Goal: Transaction & Acquisition: Purchase product/service

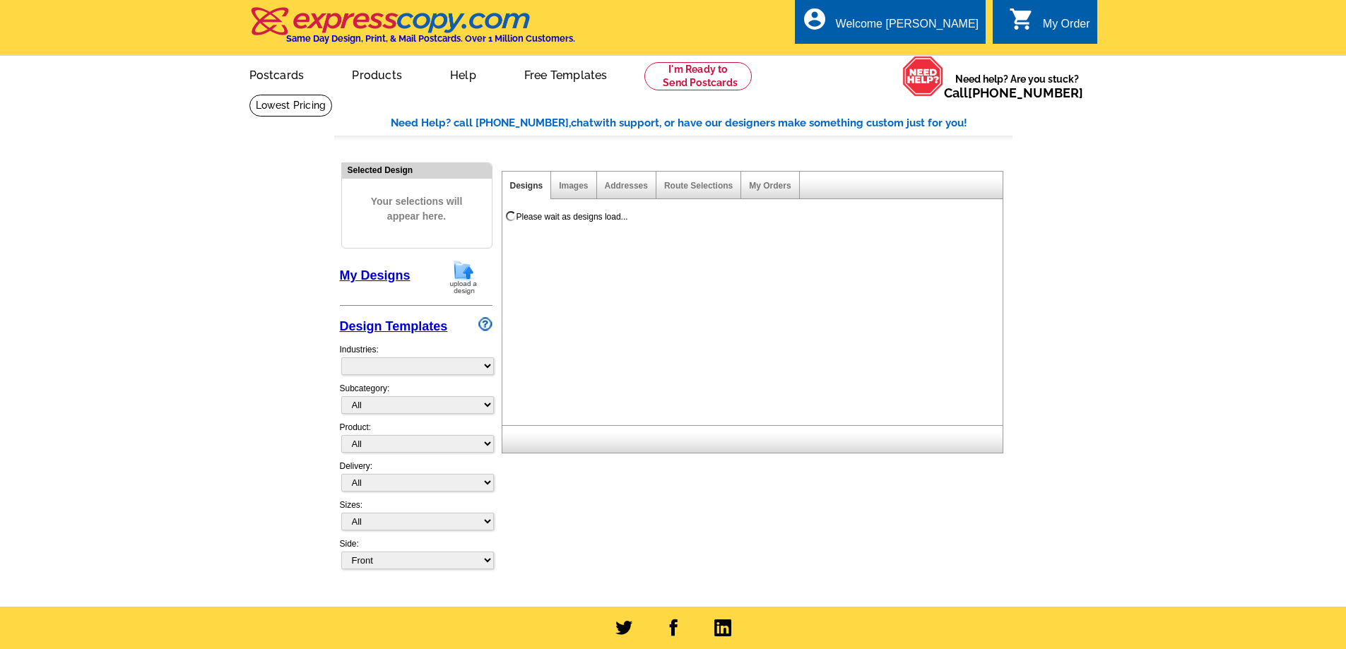
select select "785"
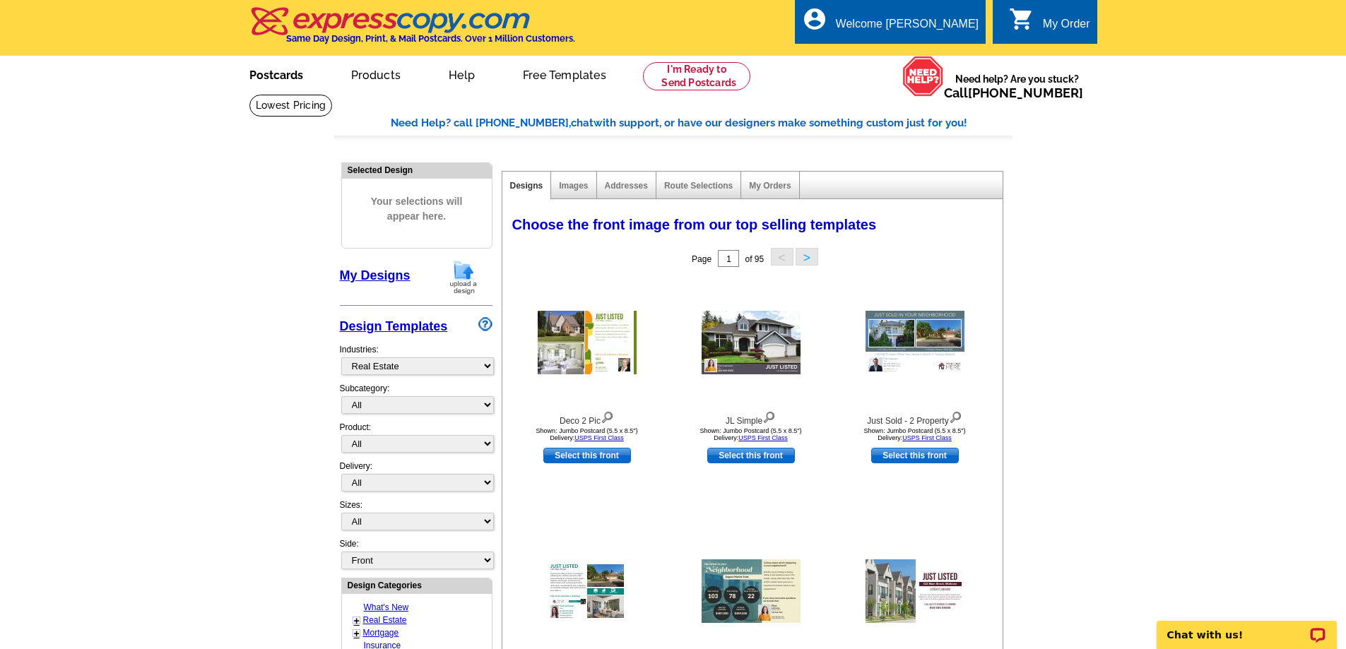
click at [288, 83] on link "Postcards" at bounding box center [276, 73] width 99 height 33
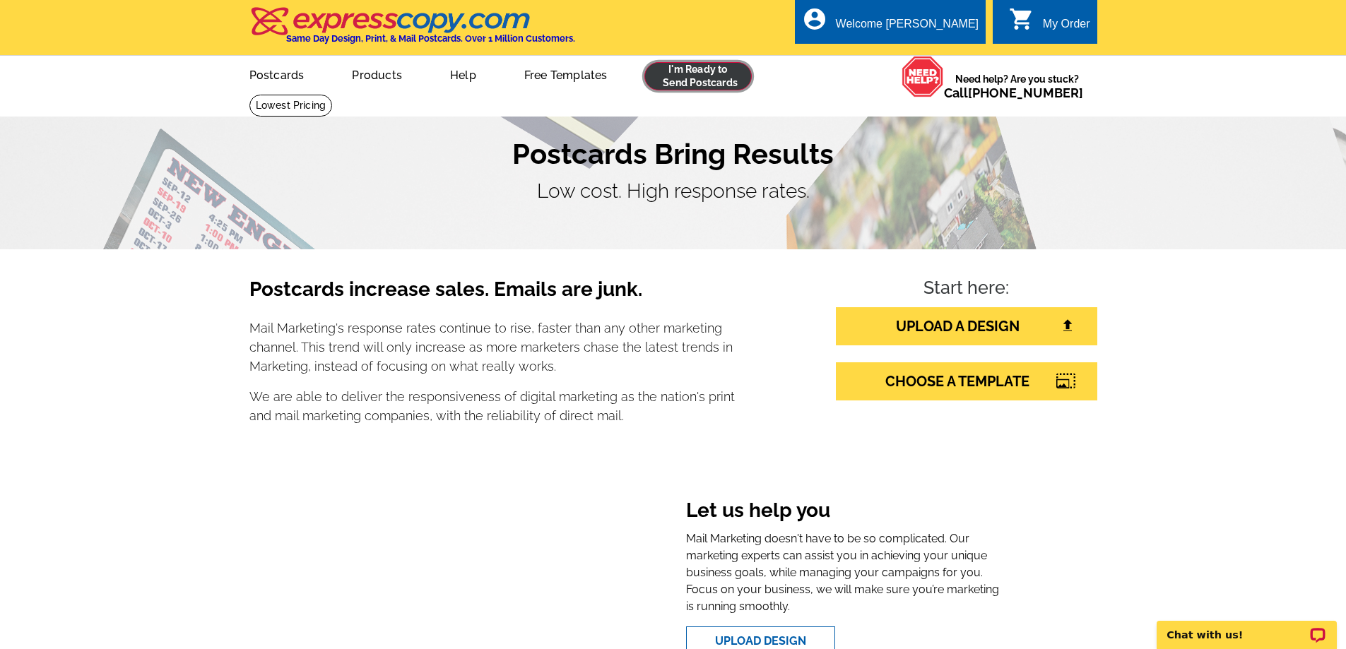
drag, startPoint x: 710, startPoint y: 82, endPoint x: 721, endPoint y: 85, distance: 11.0
click at [712, 82] on link at bounding box center [698, 76] width 108 height 28
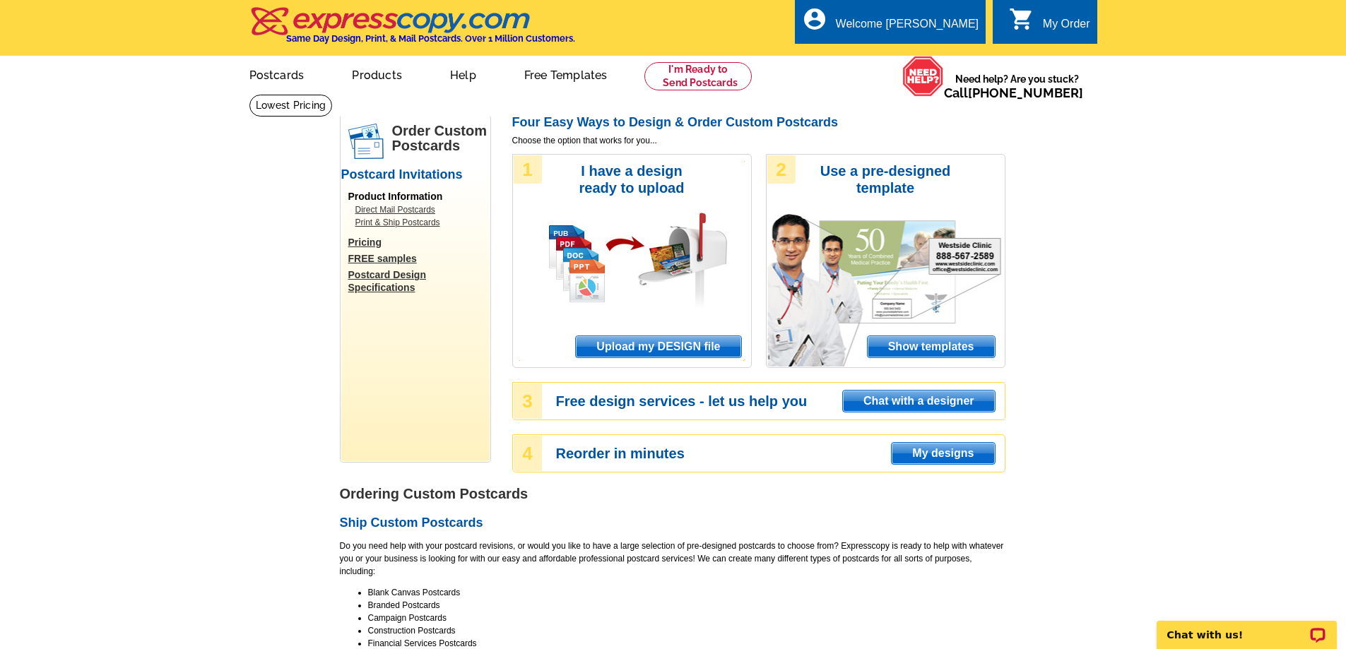
click at [281, 83] on link "Postcards" at bounding box center [276, 73] width 99 height 33
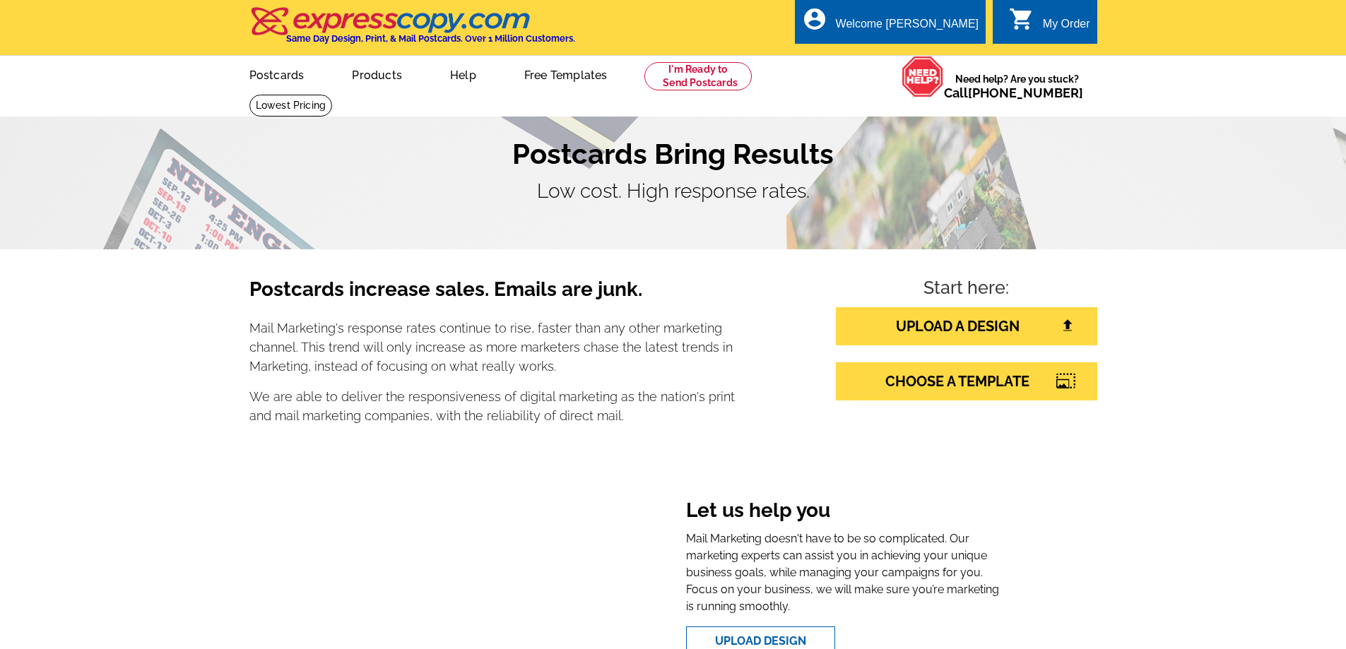
click at [1218, 452] on div "Postcards increase sales. Emails are junk. Mail Marketing's response rates cont…" at bounding box center [673, 486] width 1346 height 475
click at [1014, 324] on link "UPLOAD A DESIGN" at bounding box center [966, 326] width 261 height 38
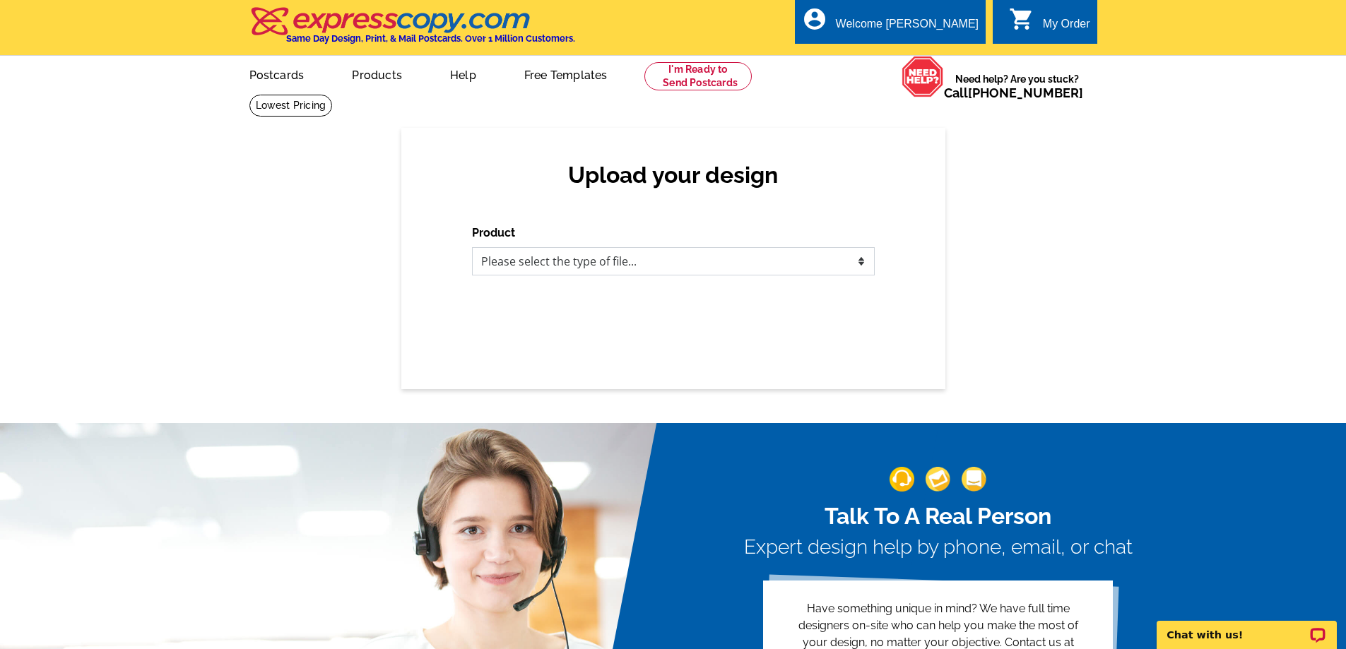
click at [635, 264] on select "Please select the type of file... Postcards Business Cards Letters and flyers G…" at bounding box center [673, 261] width 403 height 28
select select "1"
click at [472, 248] on select "Please select the type of file... Postcards Business Cards Letters and flyers G…" at bounding box center [673, 261] width 403 height 28
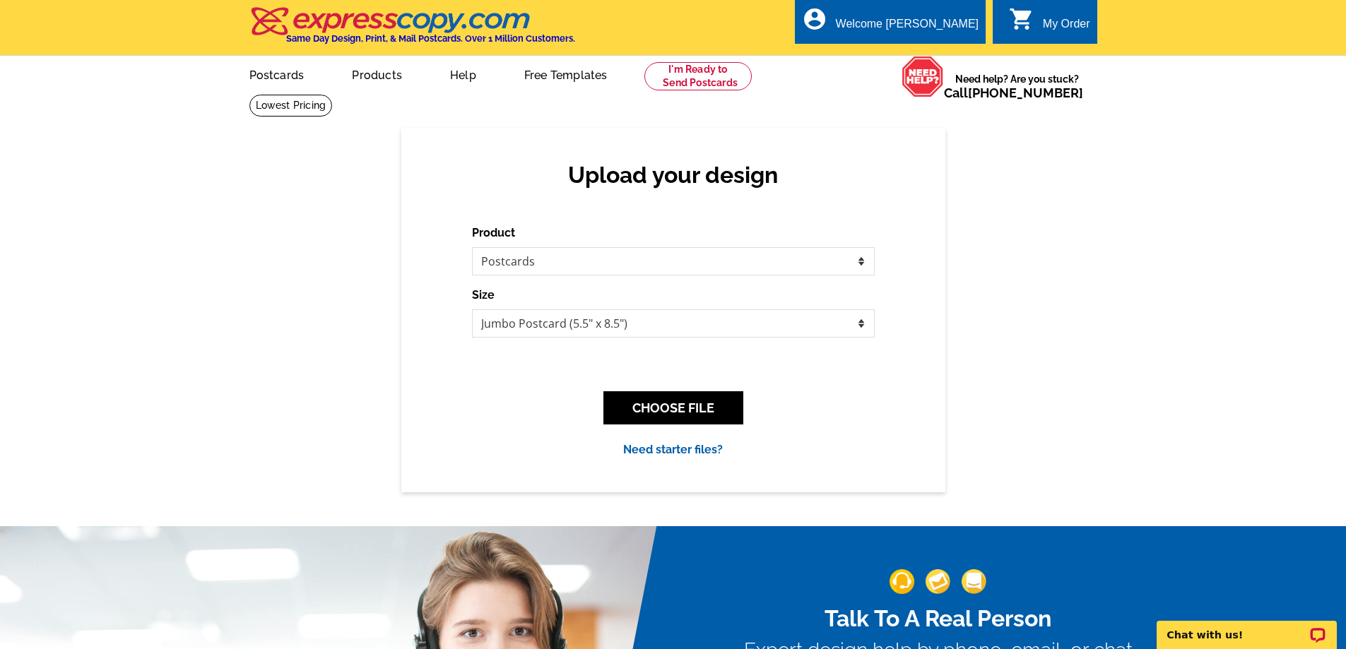
click at [215, 399] on div "Upload your design Product Please select the type of file... Postcards Business…" at bounding box center [673, 310] width 1346 height 364
click at [937, 55] on link "My Account" at bounding box center [943, 54] width 61 height 13
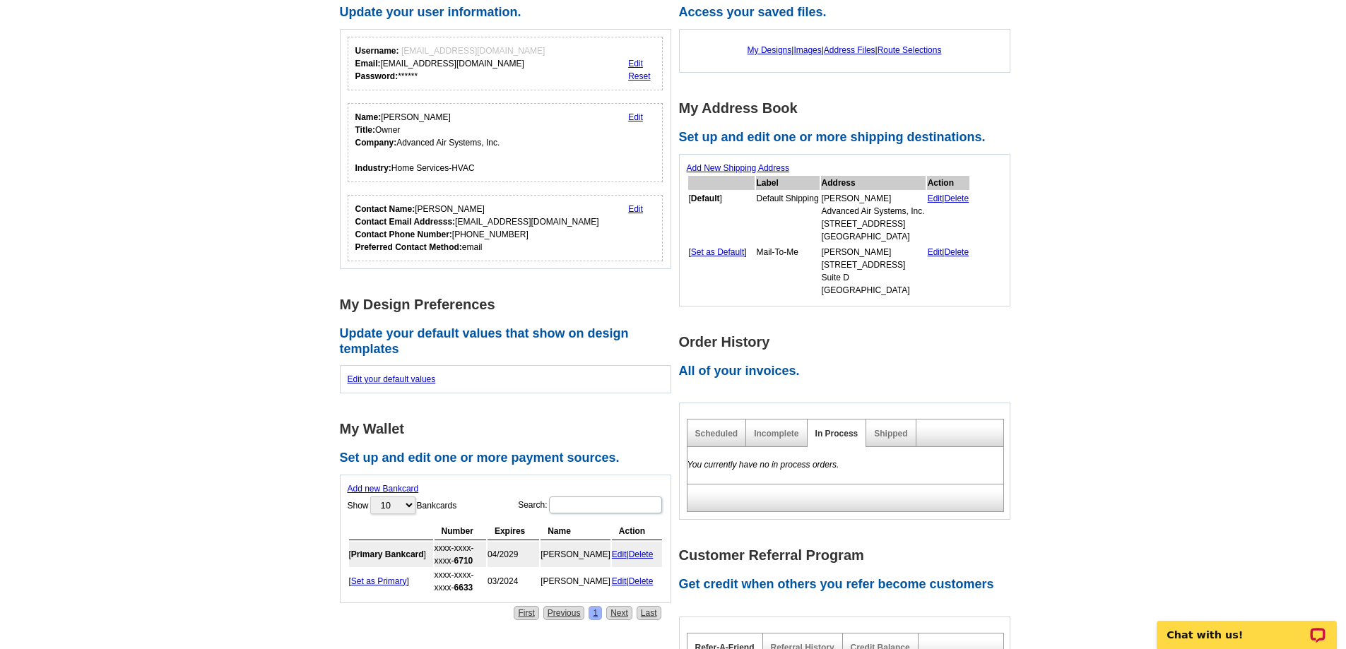
scroll to position [424, 0]
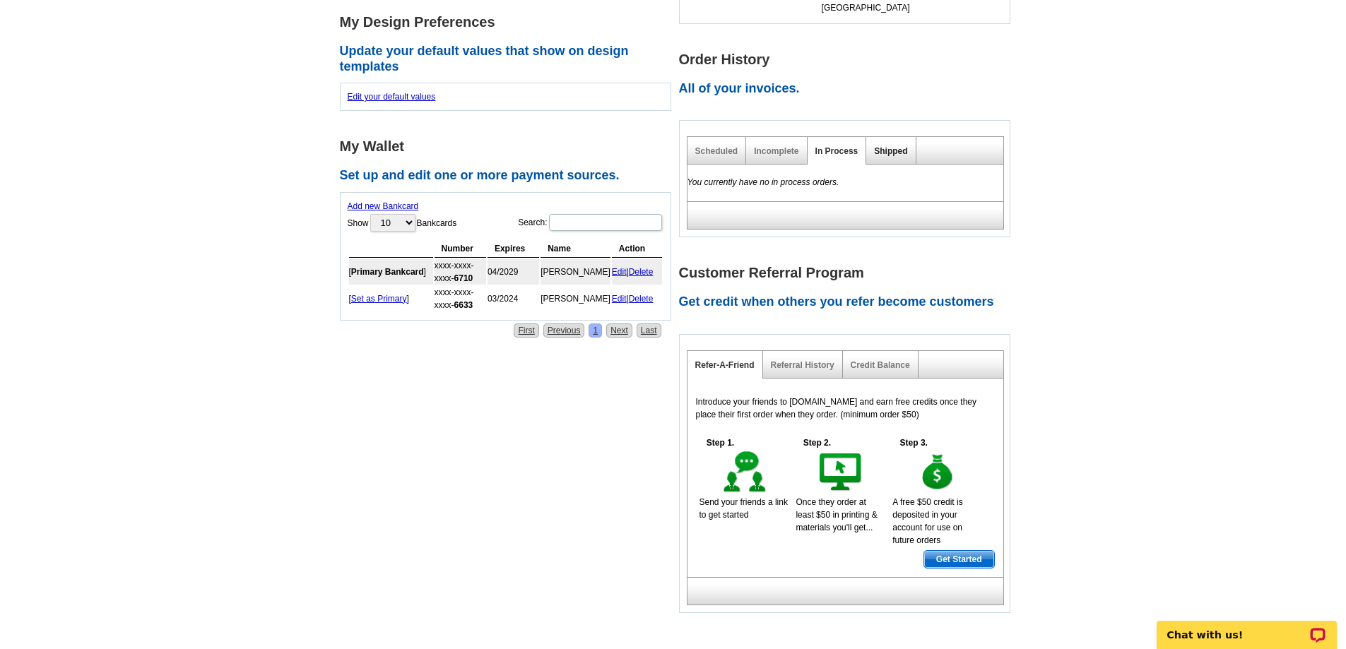
click at [897, 153] on link "Shipped" at bounding box center [890, 151] width 33 height 10
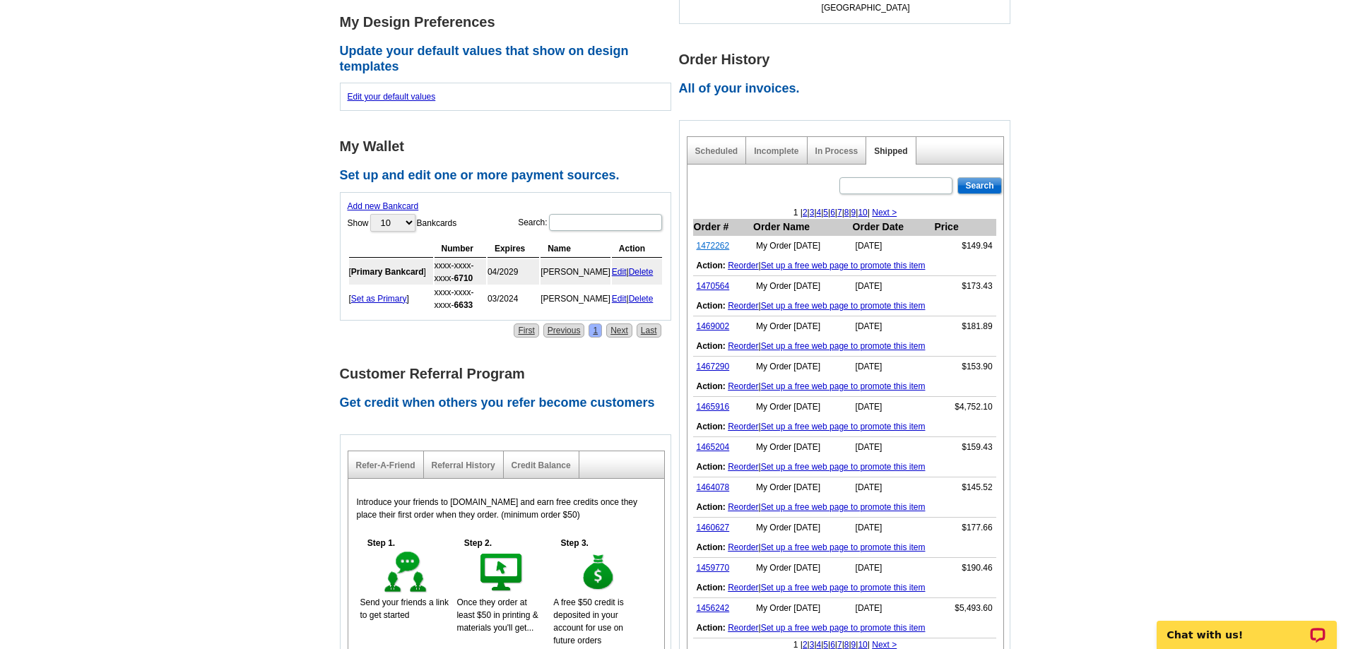
click at [714, 246] on link "1472262" at bounding box center [713, 246] width 33 height 10
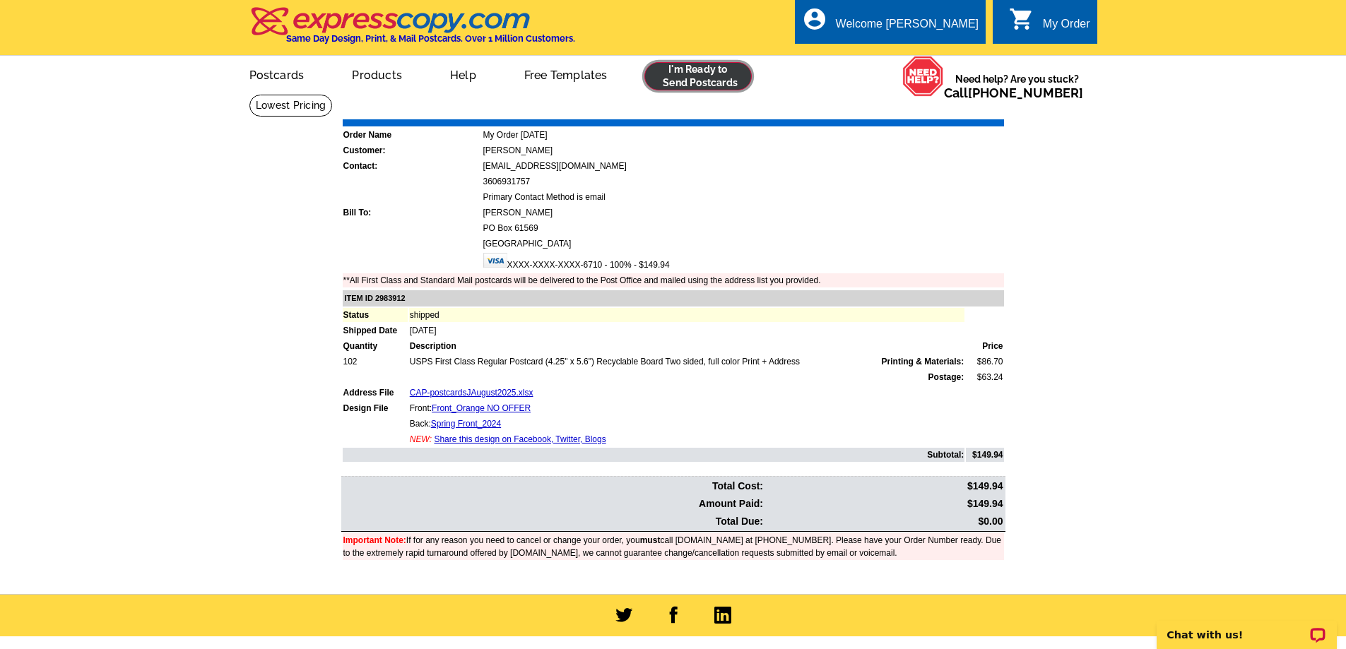
click at [707, 67] on link at bounding box center [698, 76] width 108 height 28
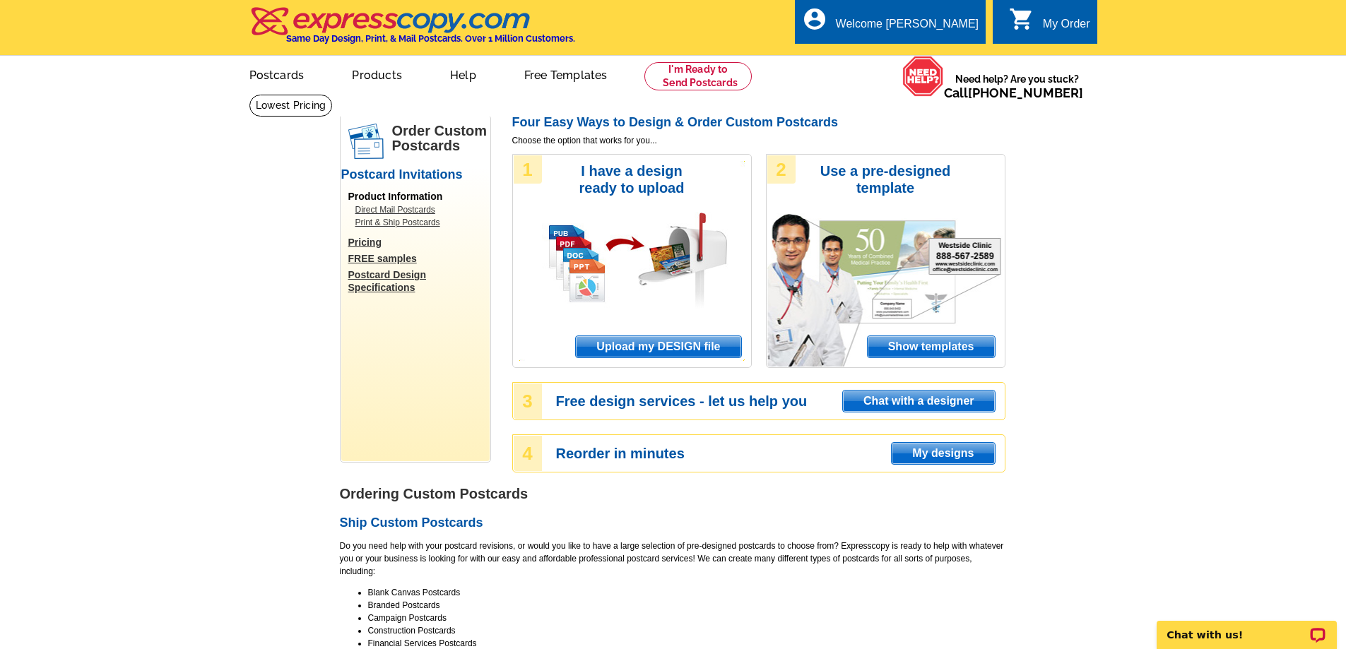
click at [681, 346] on span "Upload my DESIGN file" at bounding box center [658, 346] width 165 height 21
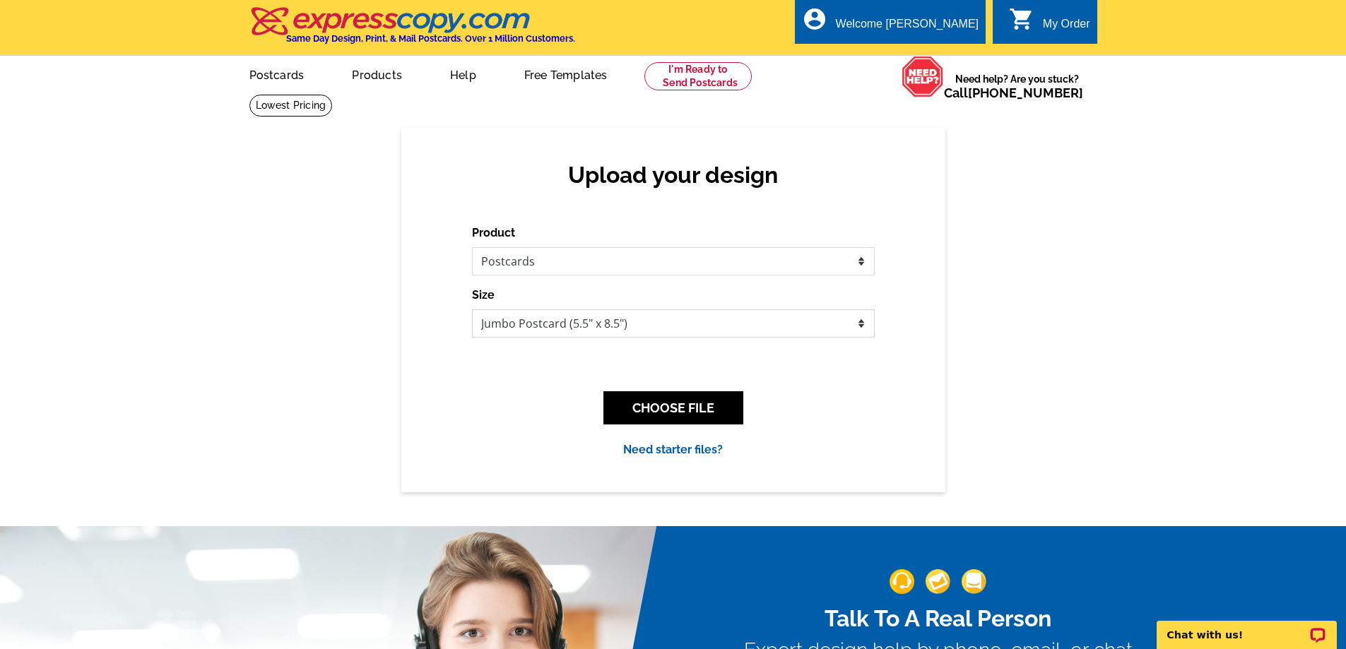
click at [691, 326] on select "Jumbo Postcard (5.5" x 8.5") Regular Postcard (4.25" x 5.6") Panoramic Postcard…" at bounding box center [673, 324] width 403 height 28
select select "1"
click at [472, 310] on select "Jumbo Postcard (5.5" x 8.5") Regular Postcard (4.25" x 5.6") Panoramic Postcard…" at bounding box center [673, 324] width 403 height 28
drag, startPoint x: 702, startPoint y: 407, endPoint x: 715, endPoint y: 406, distance: 12.8
click at [702, 406] on button "CHOOSE FILE" at bounding box center [673, 407] width 140 height 33
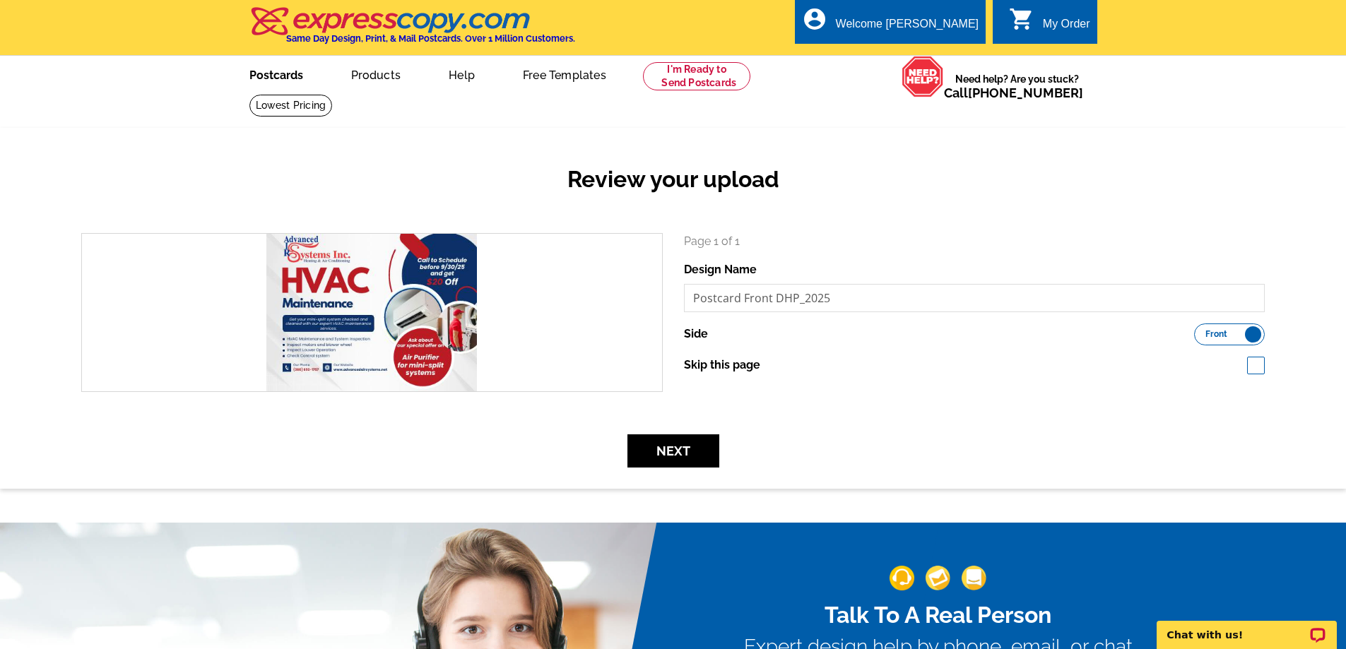
click at [270, 76] on link "Postcards" at bounding box center [276, 73] width 99 height 33
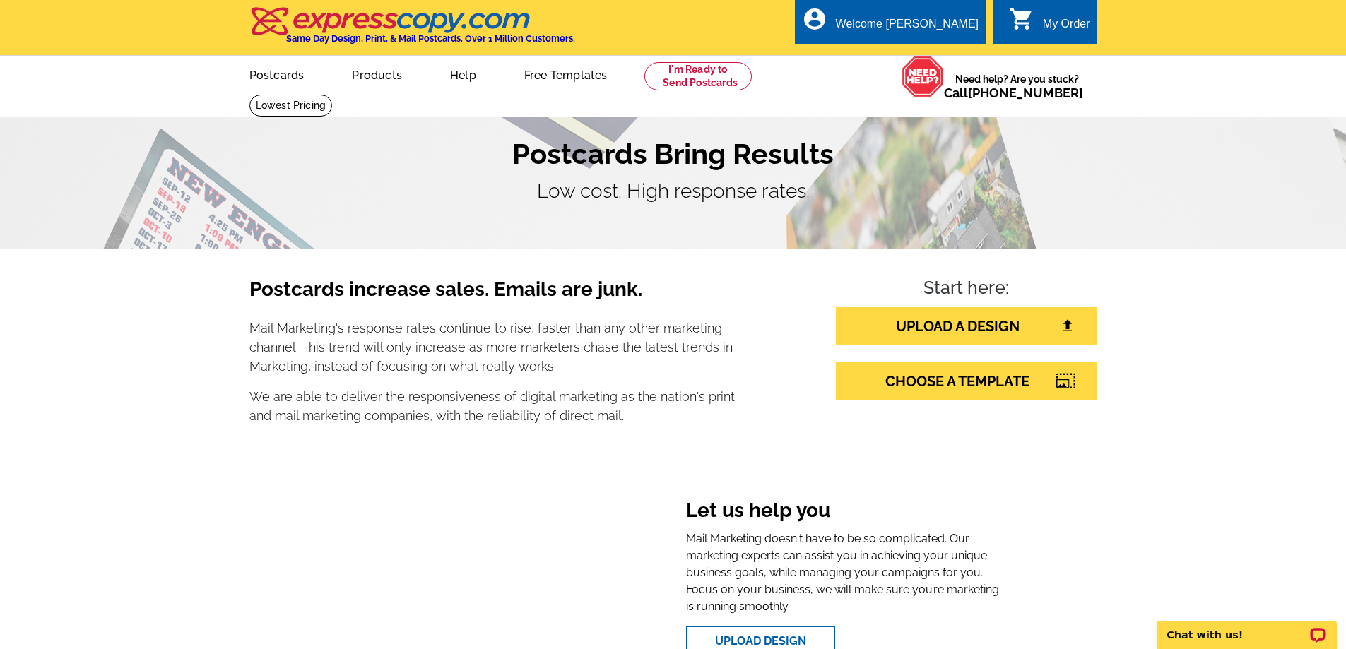
click at [1058, 13] on div "0 shopping_cart My Order" at bounding box center [1045, 21] width 104 height 45
click at [1025, 394] on link "CHOOSE A TEMPLATE" at bounding box center [966, 382] width 261 height 38
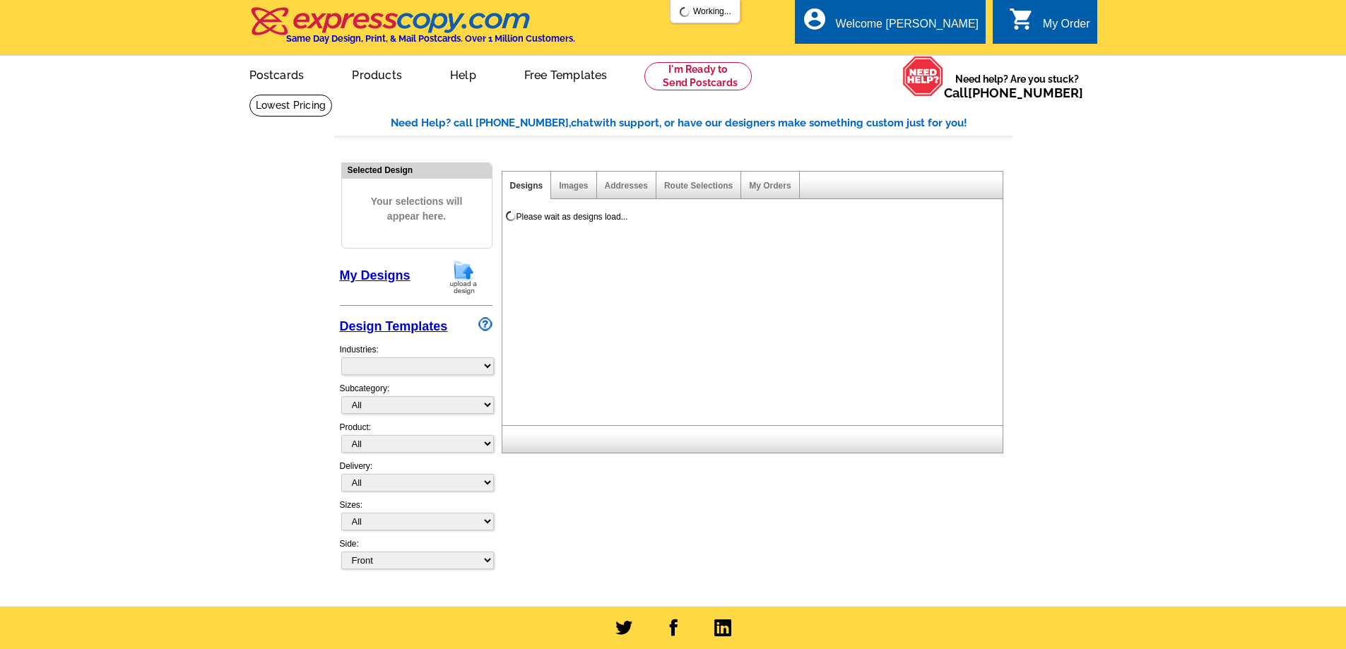
select select "785"
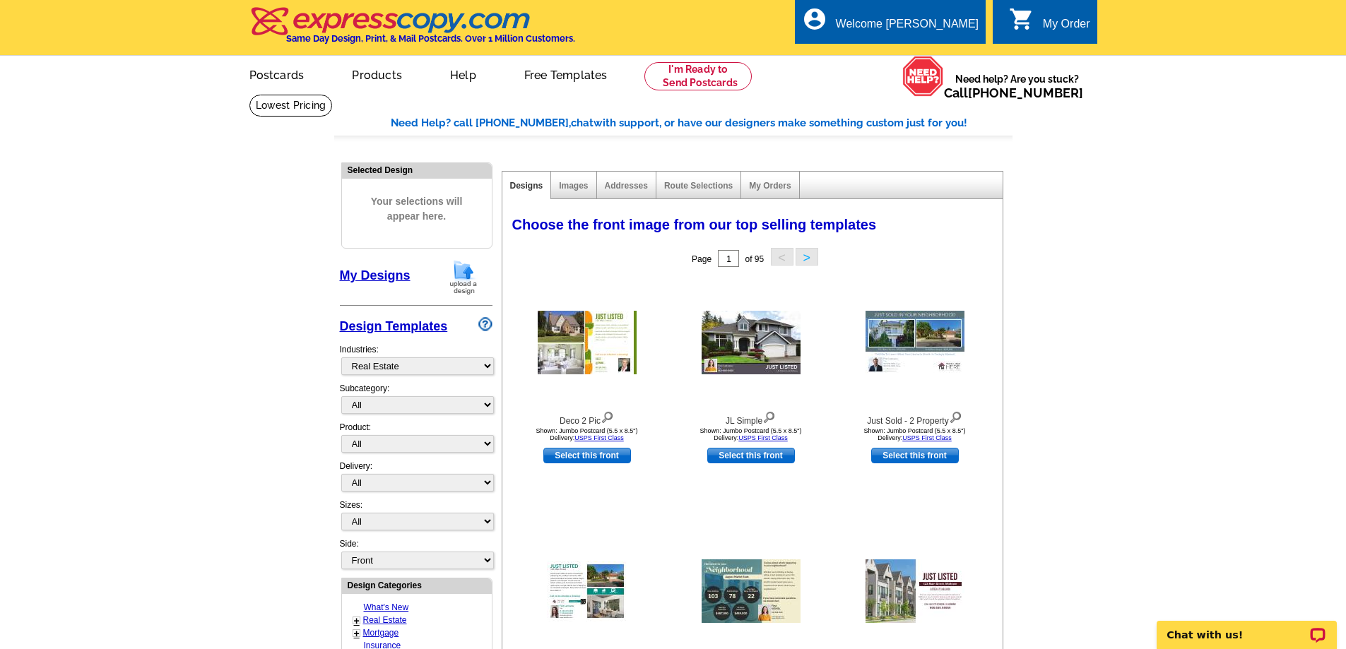
click at [374, 278] on link "My Designs" at bounding box center [375, 276] width 71 height 14
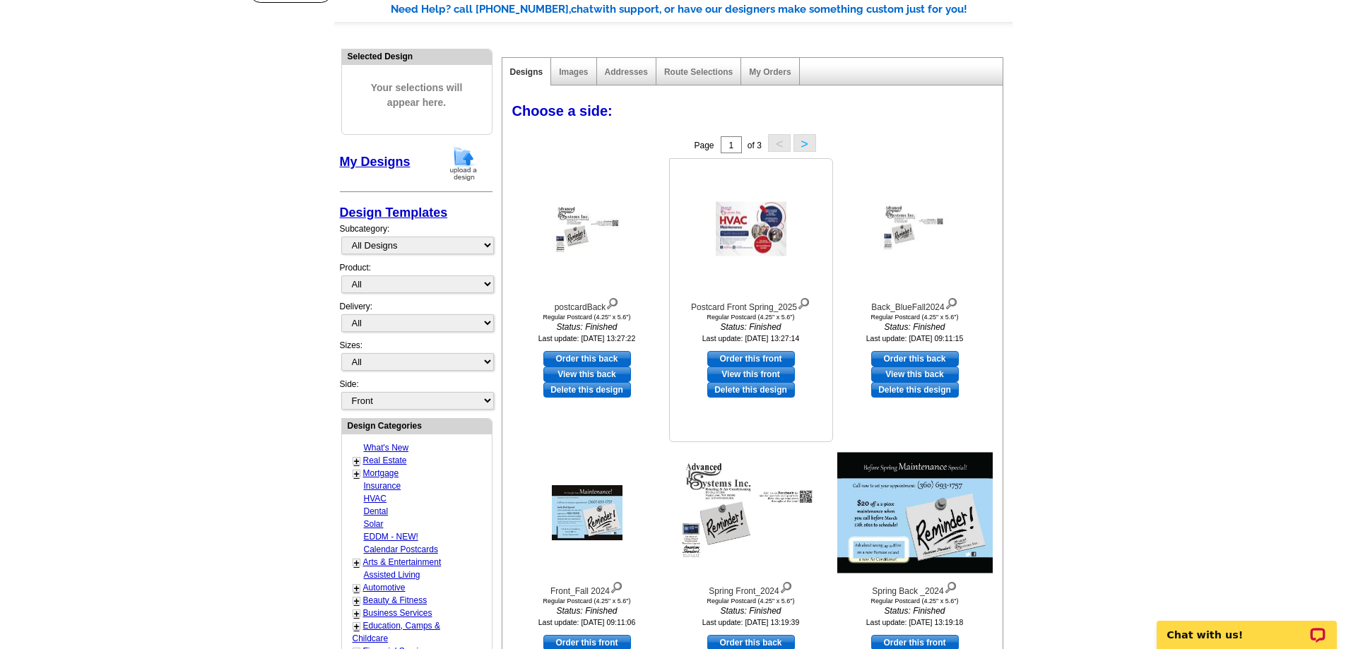
scroll to position [141, 0]
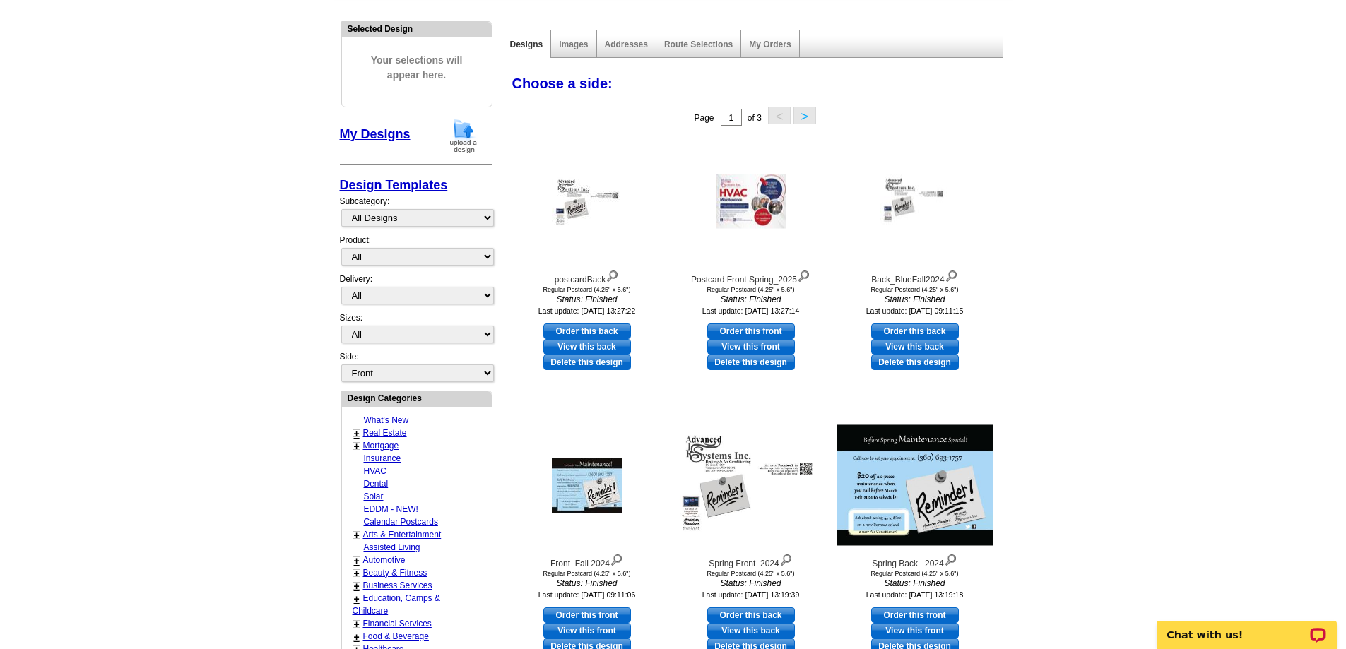
click at [805, 115] on button ">" at bounding box center [805, 116] width 23 height 18
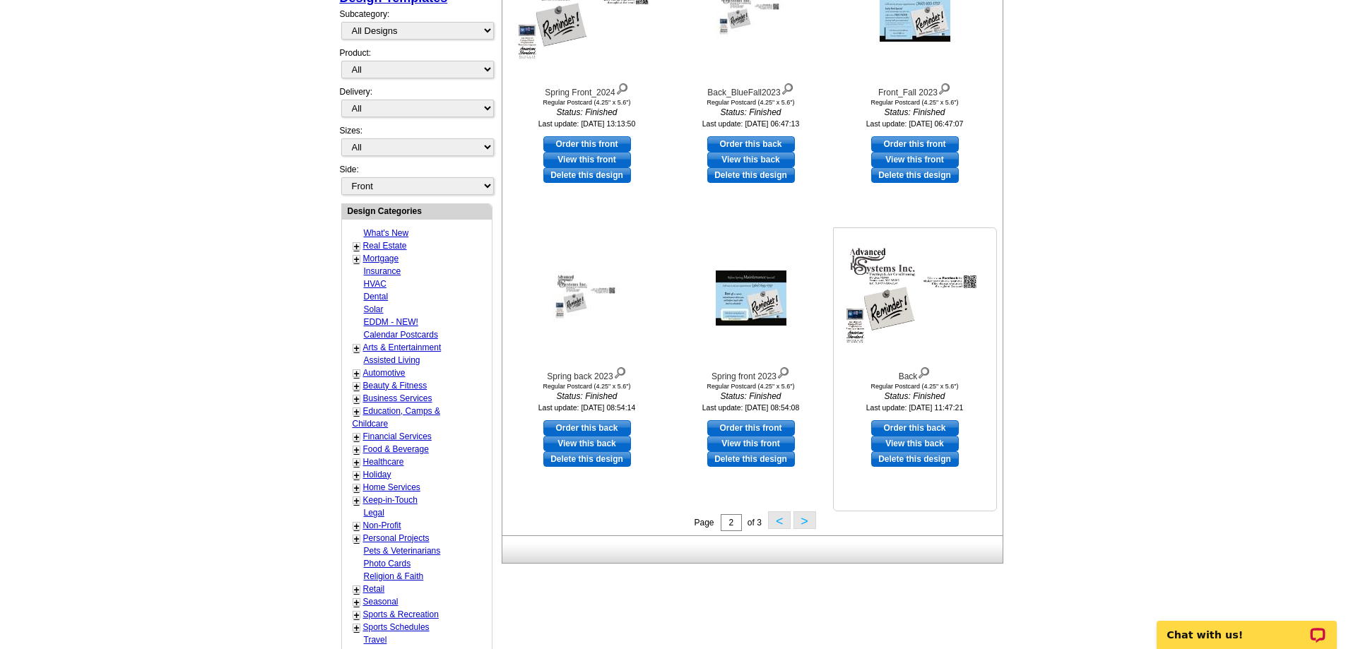
scroll to position [565, 0]
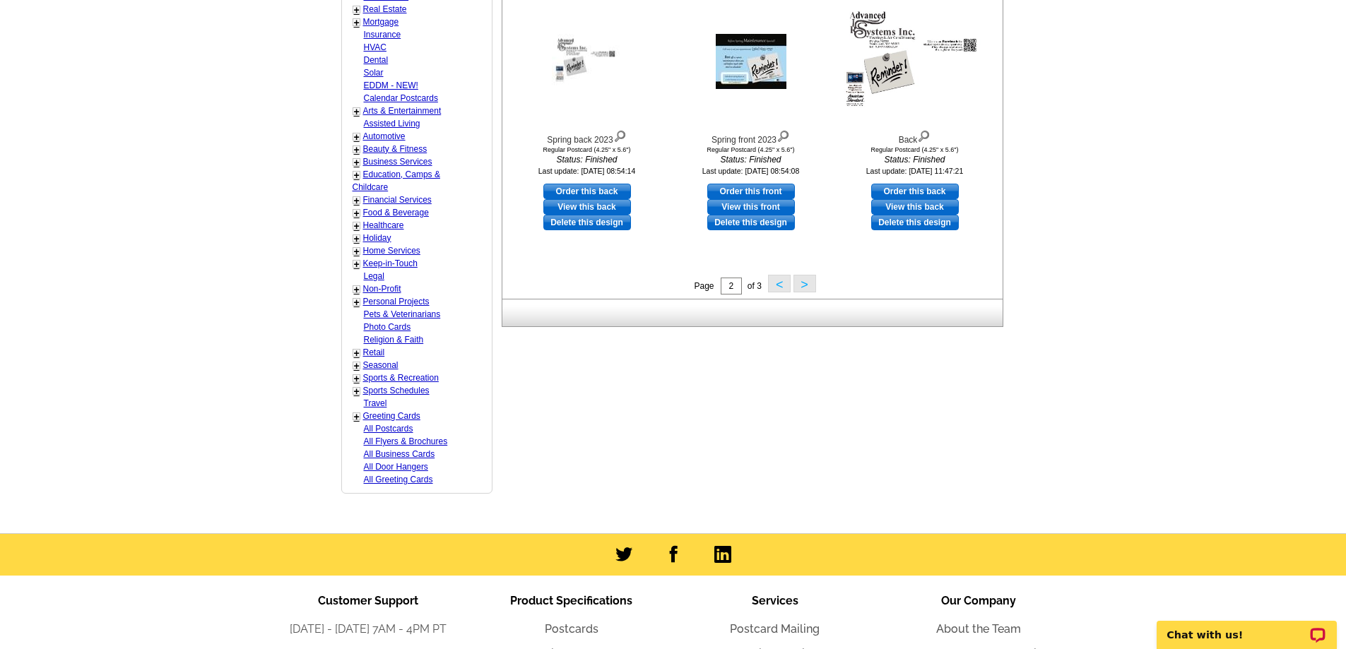
click at [809, 281] on button ">" at bounding box center [805, 284] width 23 height 18
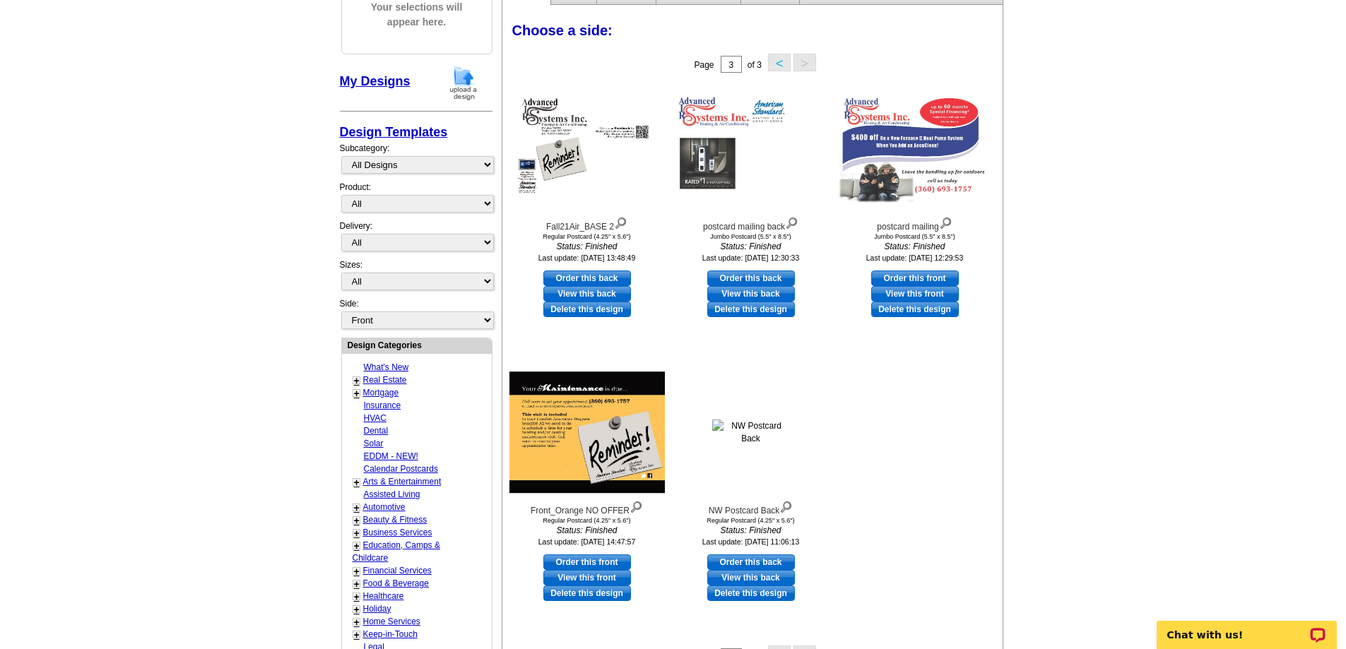
scroll to position [68, 0]
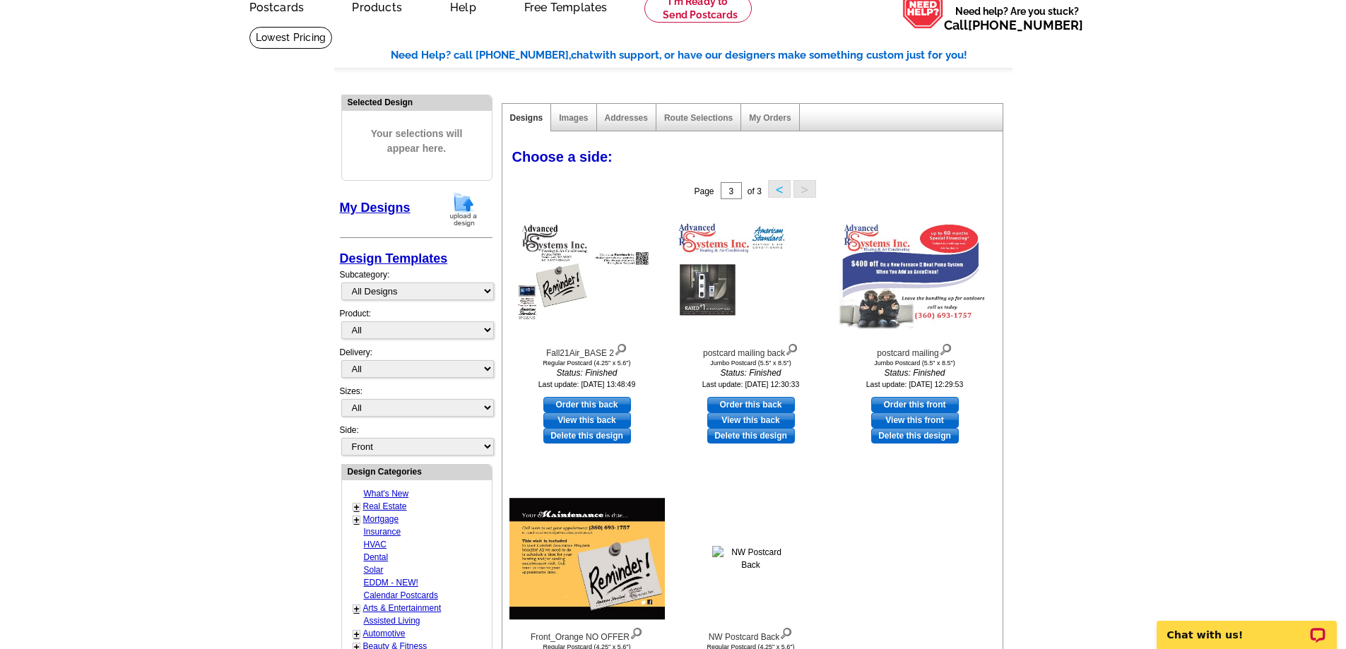
click at [468, 204] on img at bounding box center [463, 210] width 37 height 36
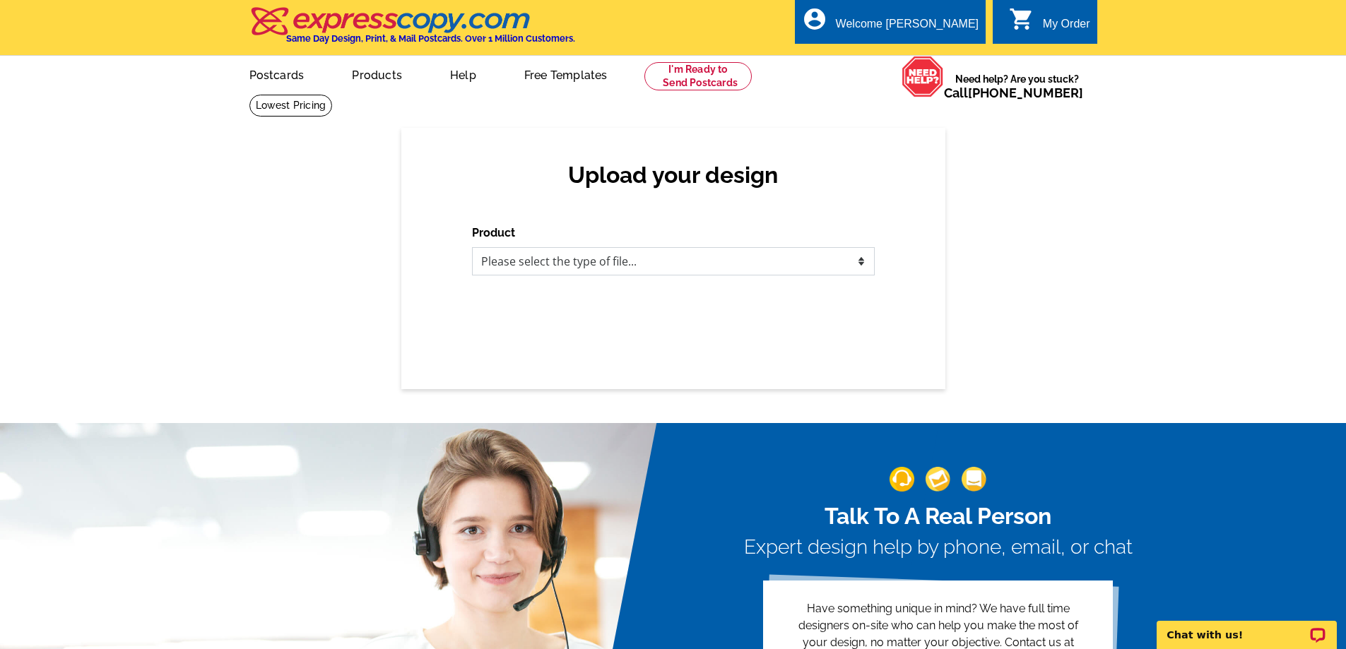
click at [542, 264] on select "Please select the type of file... Postcards Business Cards Letters and flyers G…" at bounding box center [673, 261] width 403 height 28
select select "1"
click at [472, 248] on select "Please select the type of file... Postcards Business Cards Letters and flyers G…" at bounding box center [673, 261] width 403 height 28
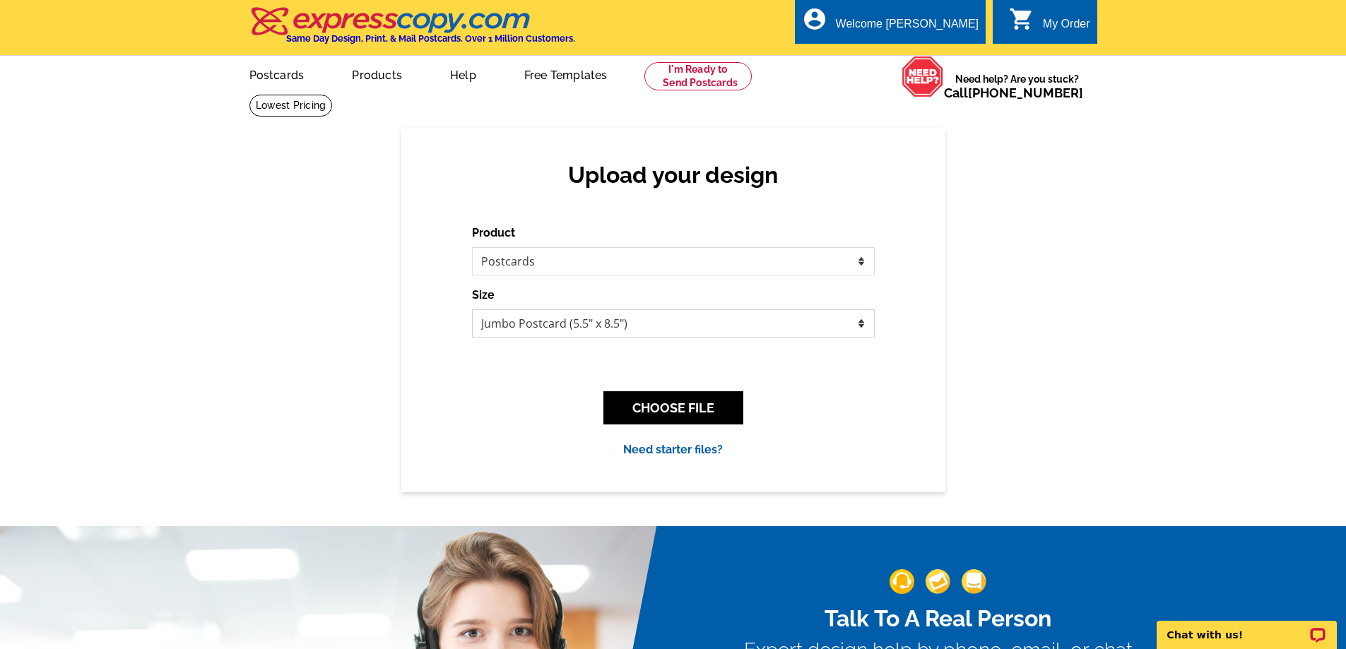
click at [620, 321] on select "Jumbo Postcard (5.5" x 8.5") Regular Postcard (4.25" x 5.6") Panoramic Postcard…" at bounding box center [673, 324] width 403 height 28
select select "1"
click at [472, 310] on select "Jumbo Postcard (5.5" x 8.5") Regular Postcard (4.25" x 5.6") Panoramic Postcard…" at bounding box center [673, 324] width 403 height 28
click at [685, 408] on button "CHOOSE FILE" at bounding box center [673, 407] width 140 height 33
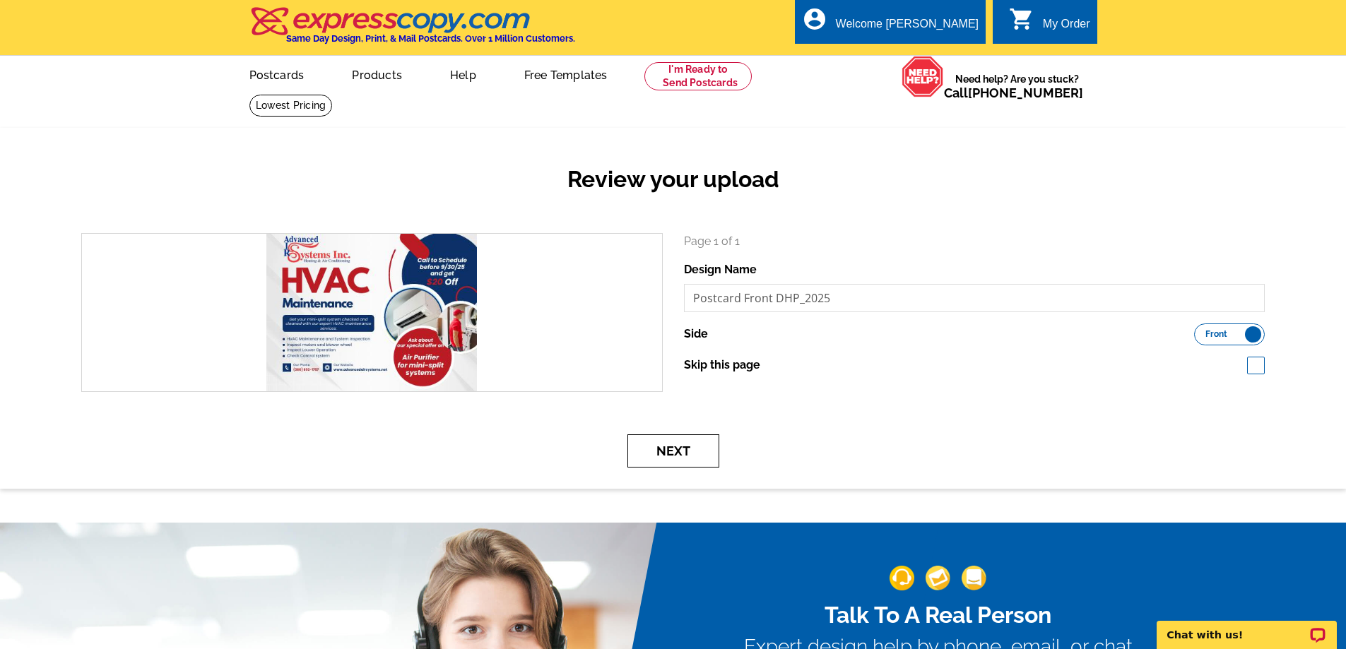
click at [674, 456] on button "Next" at bounding box center [674, 451] width 92 height 33
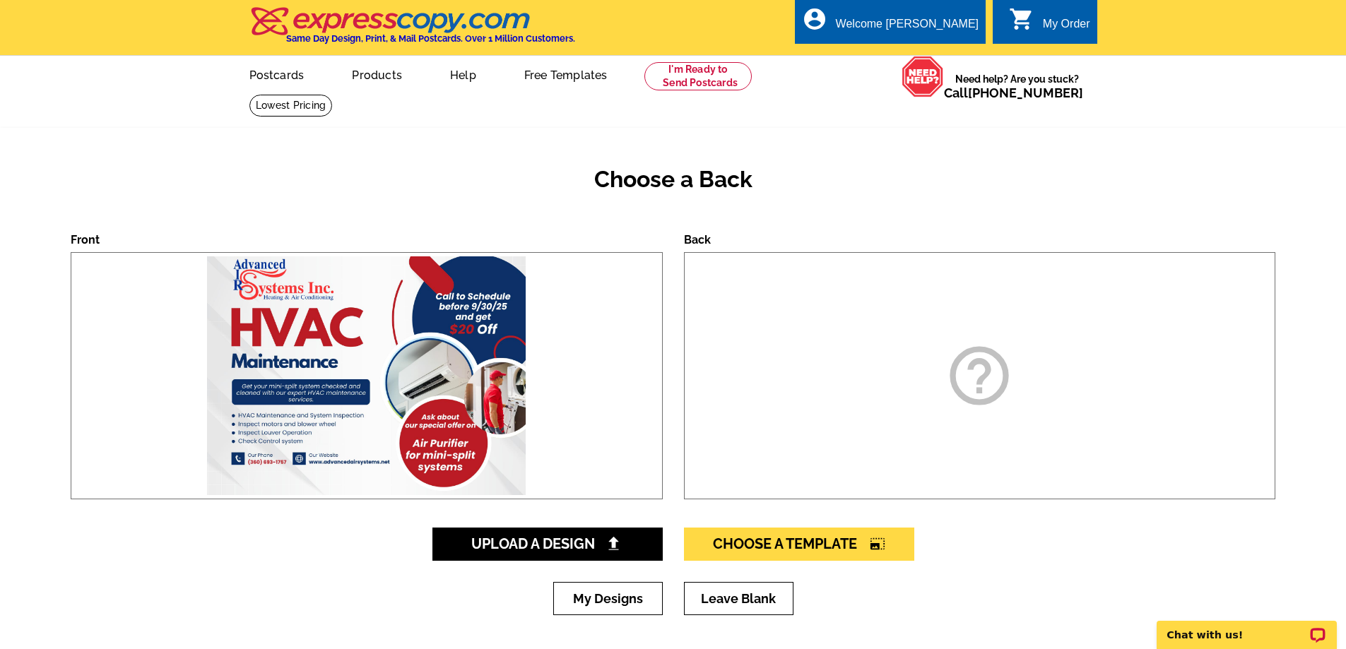
click at [880, 418] on div "help_outline" at bounding box center [980, 375] width 592 height 247
click at [981, 379] on icon "help_outline" at bounding box center [979, 376] width 71 height 71
click at [616, 602] on link "My Designs" at bounding box center [608, 598] width 110 height 33
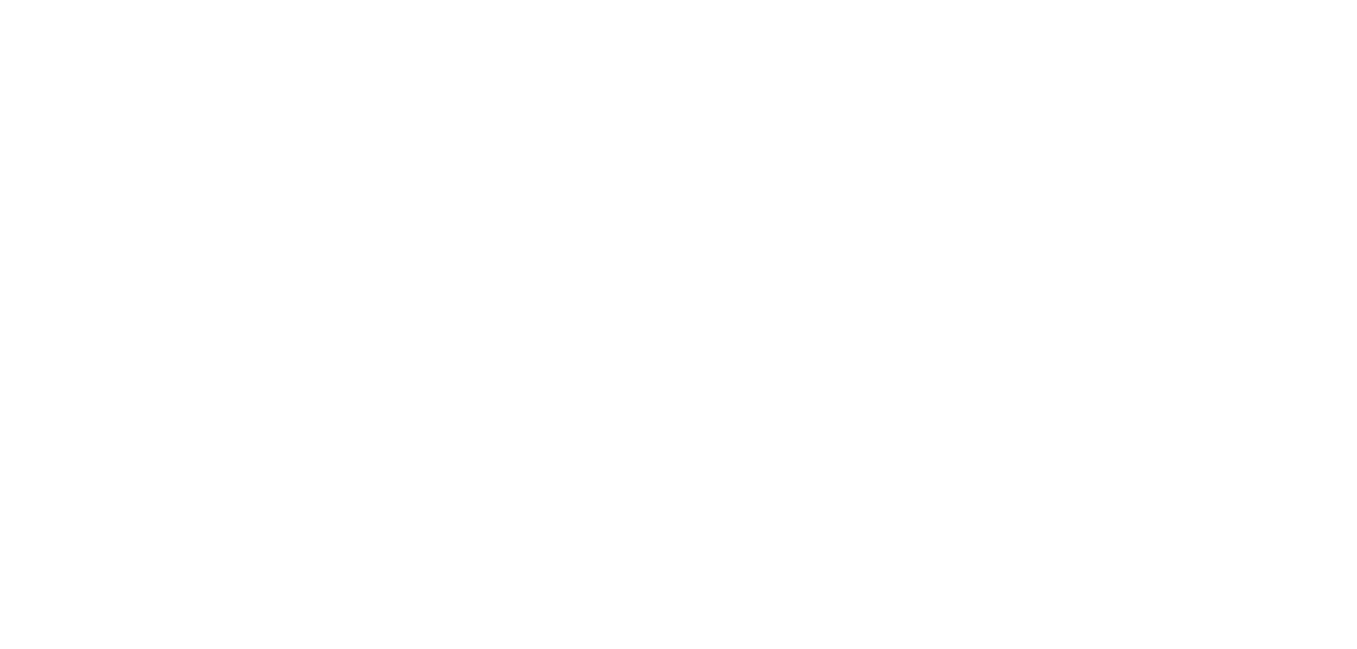
select select "1"
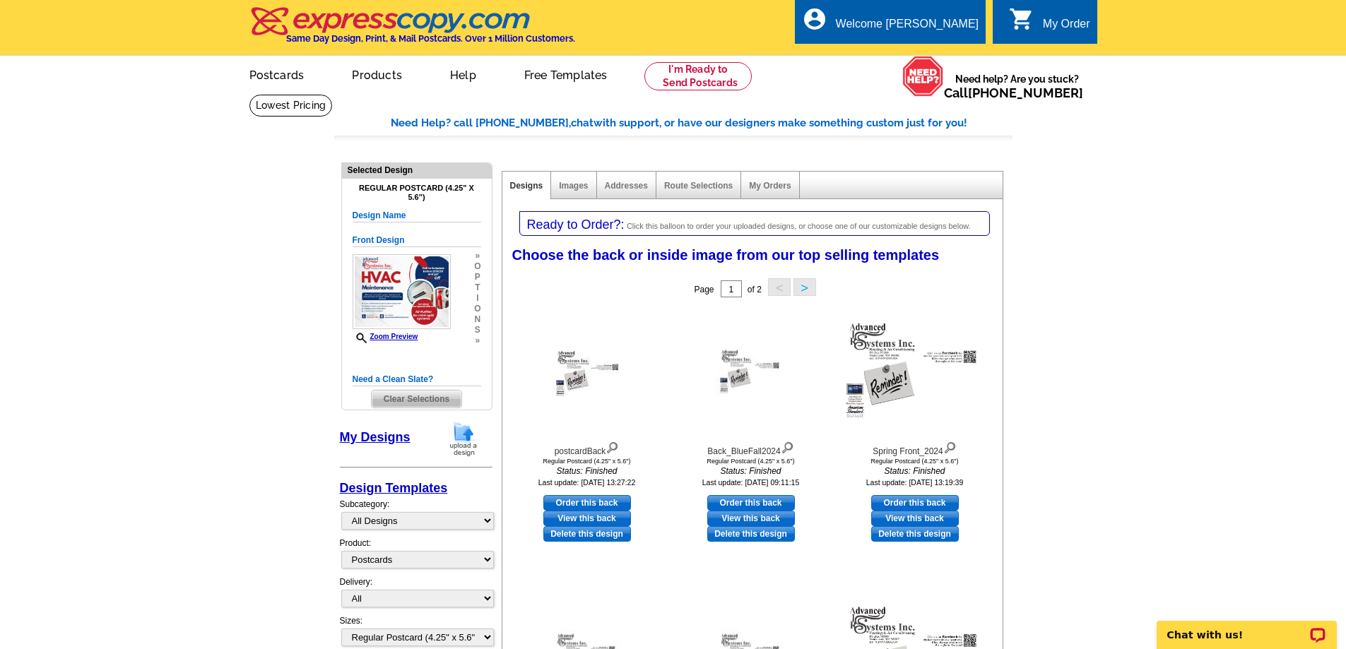
click at [803, 285] on button ">" at bounding box center [805, 287] width 23 height 18
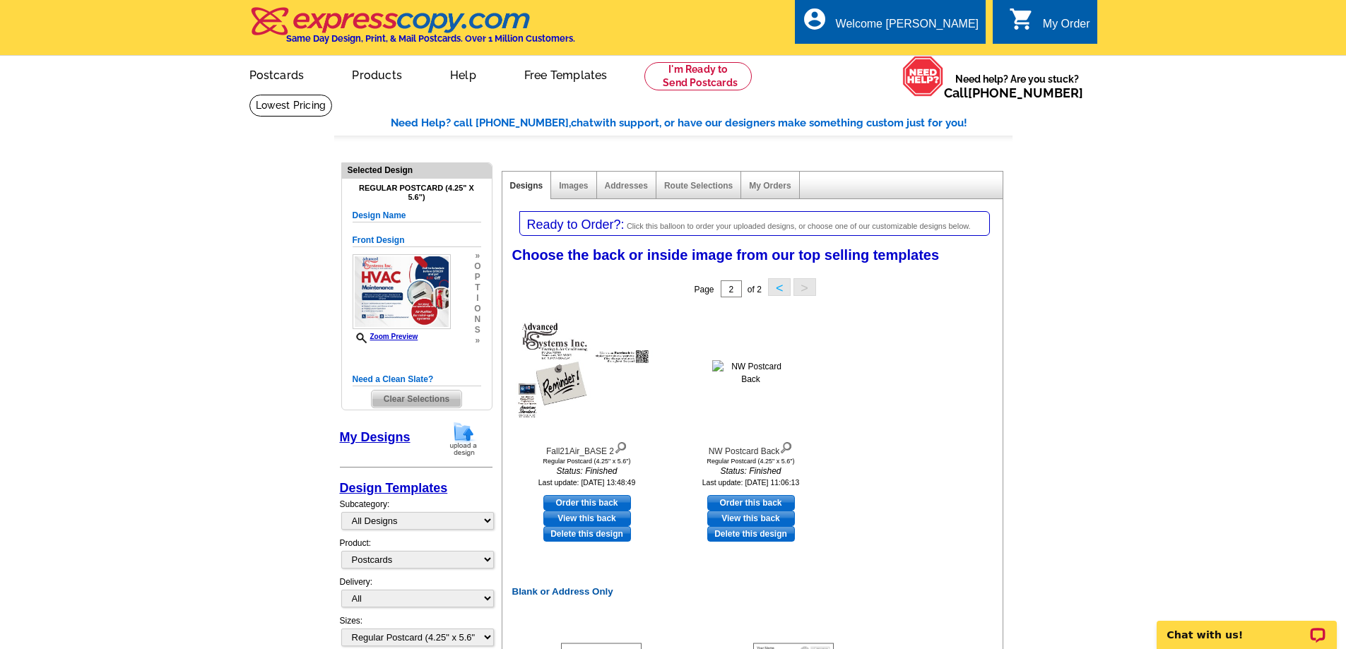
click at [777, 293] on button "<" at bounding box center [779, 287] width 23 height 18
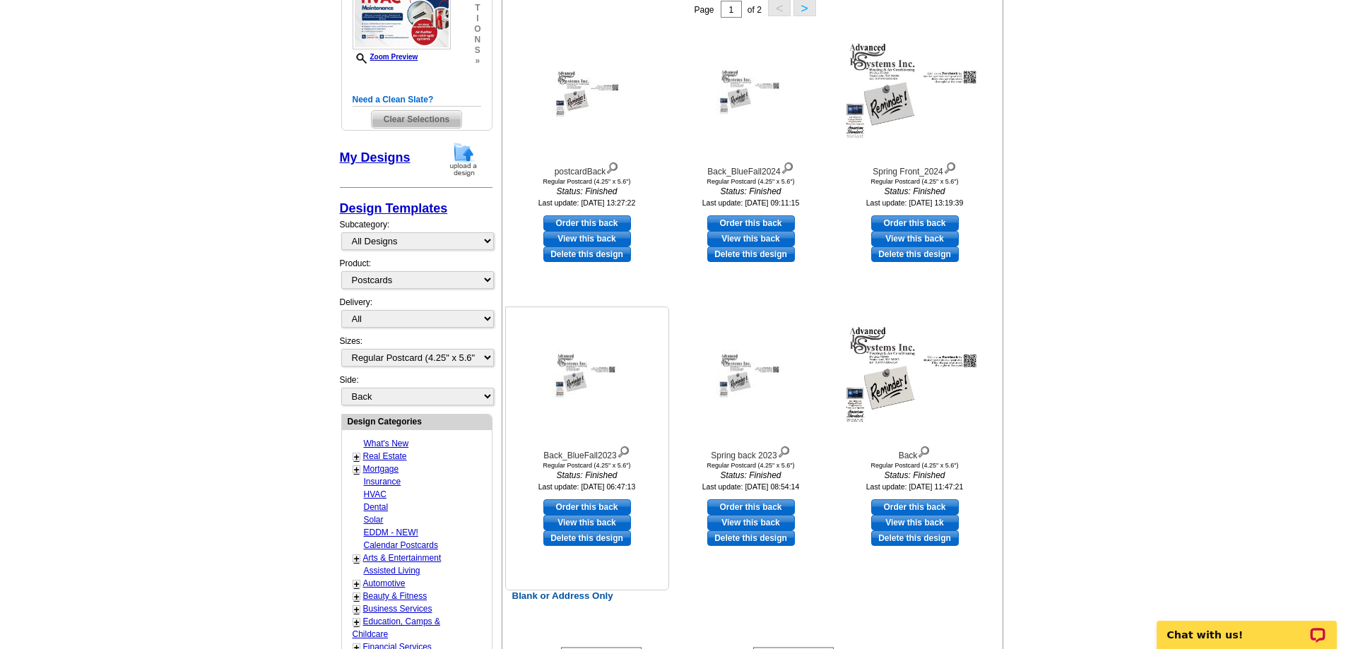
scroll to position [283, 0]
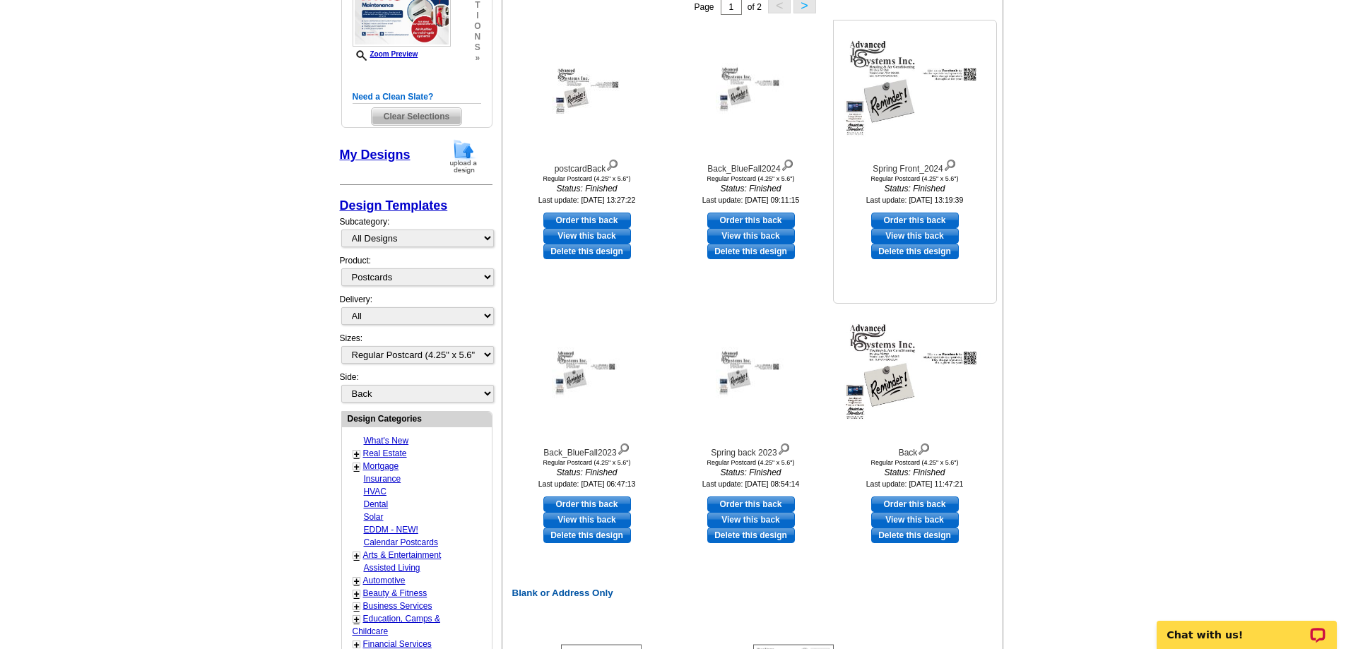
drag, startPoint x: 916, startPoint y: 124, endPoint x: 890, endPoint y: 121, distance: 25.6
click at [890, 121] on img at bounding box center [914, 90] width 155 height 119
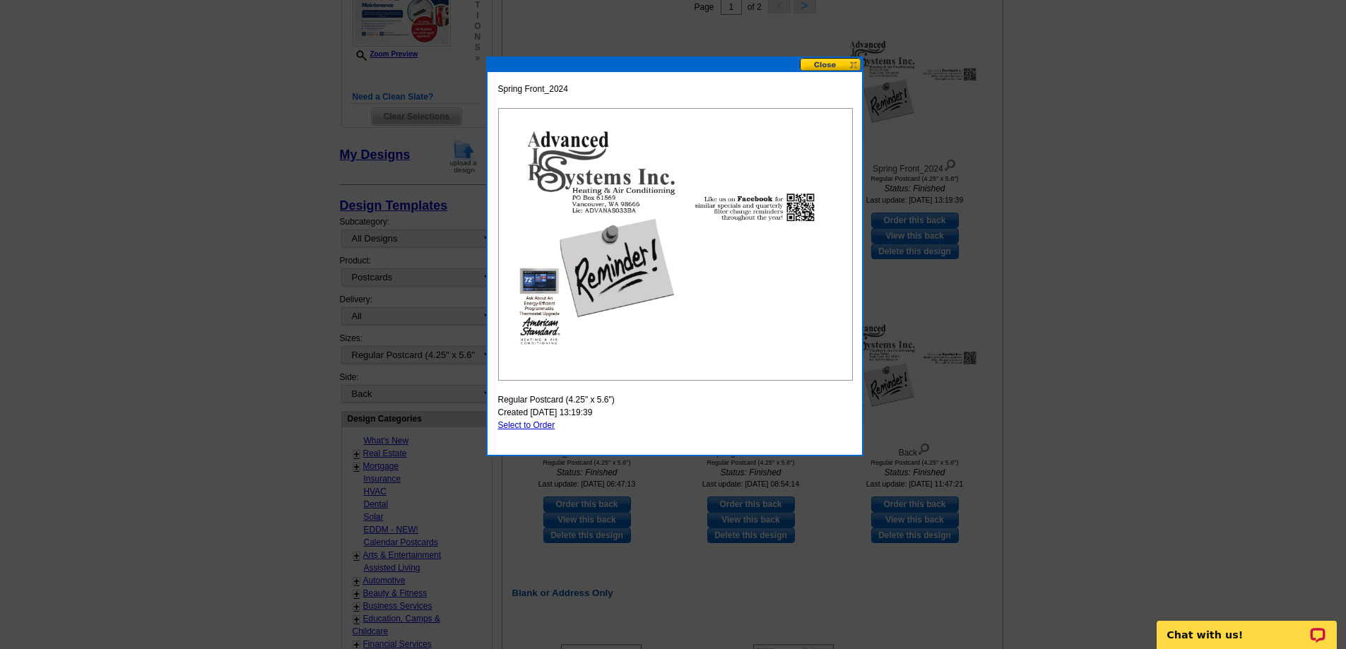
click at [854, 64] on button at bounding box center [831, 64] width 62 height 13
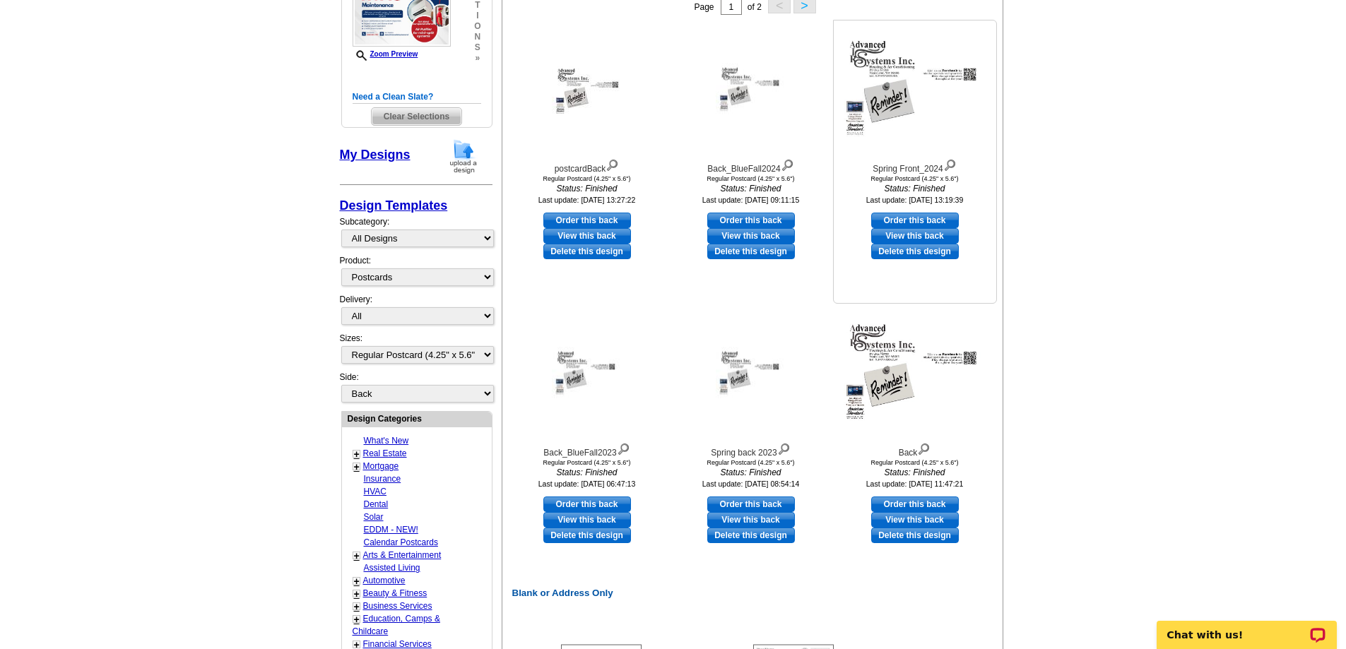
click at [900, 218] on link "Order this back" at bounding box center [915, 221] width 88 height 16
select select "front"
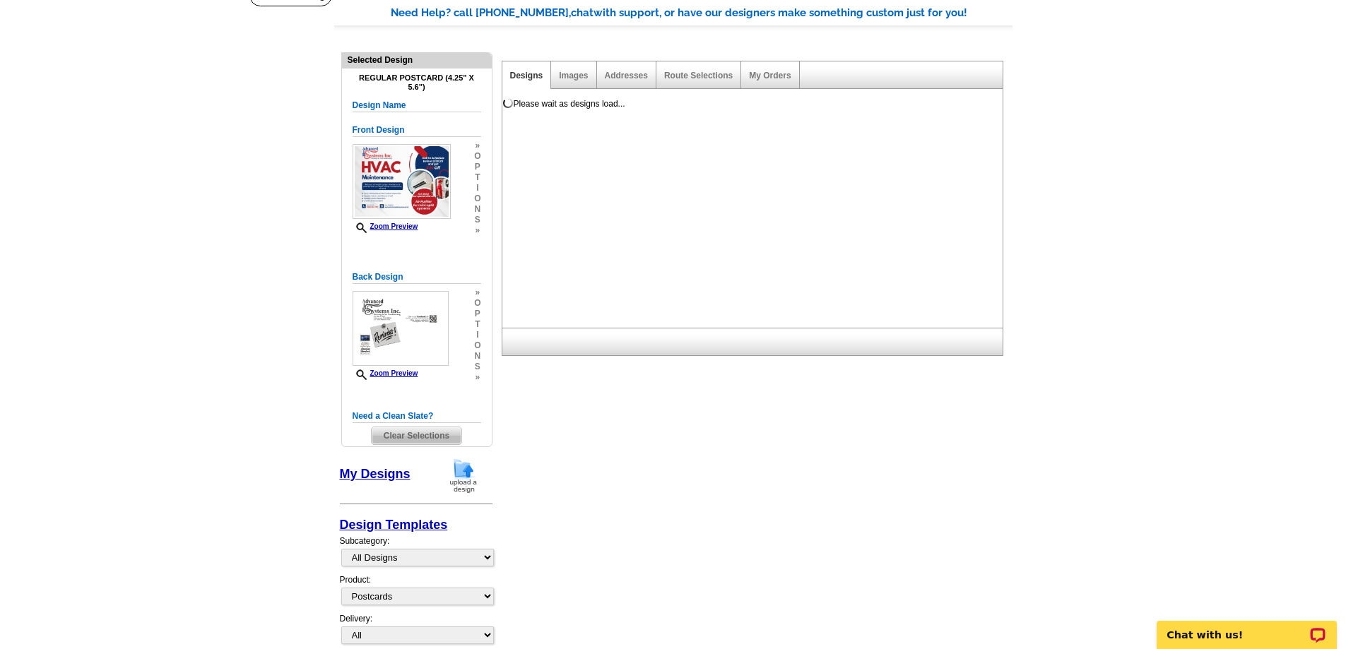
scroll to position [0, 0]
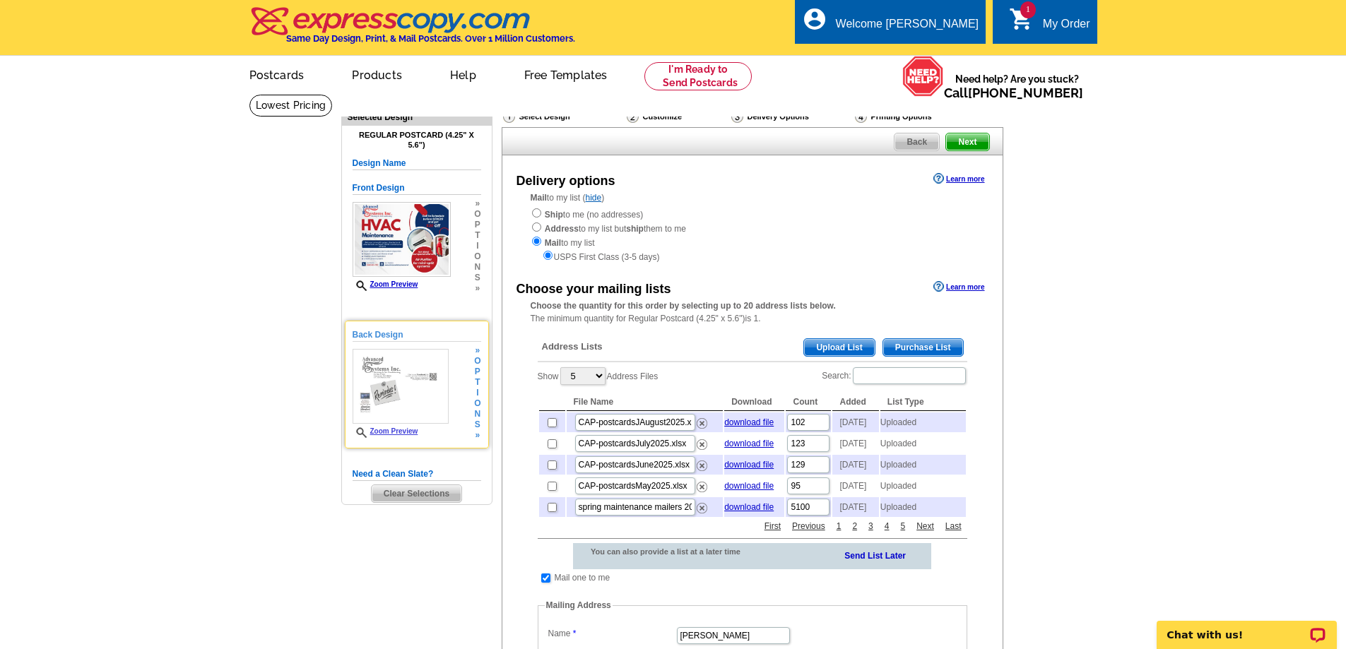
click at [431, 381] on img at bounding box center [401, 386] width 96 height 75
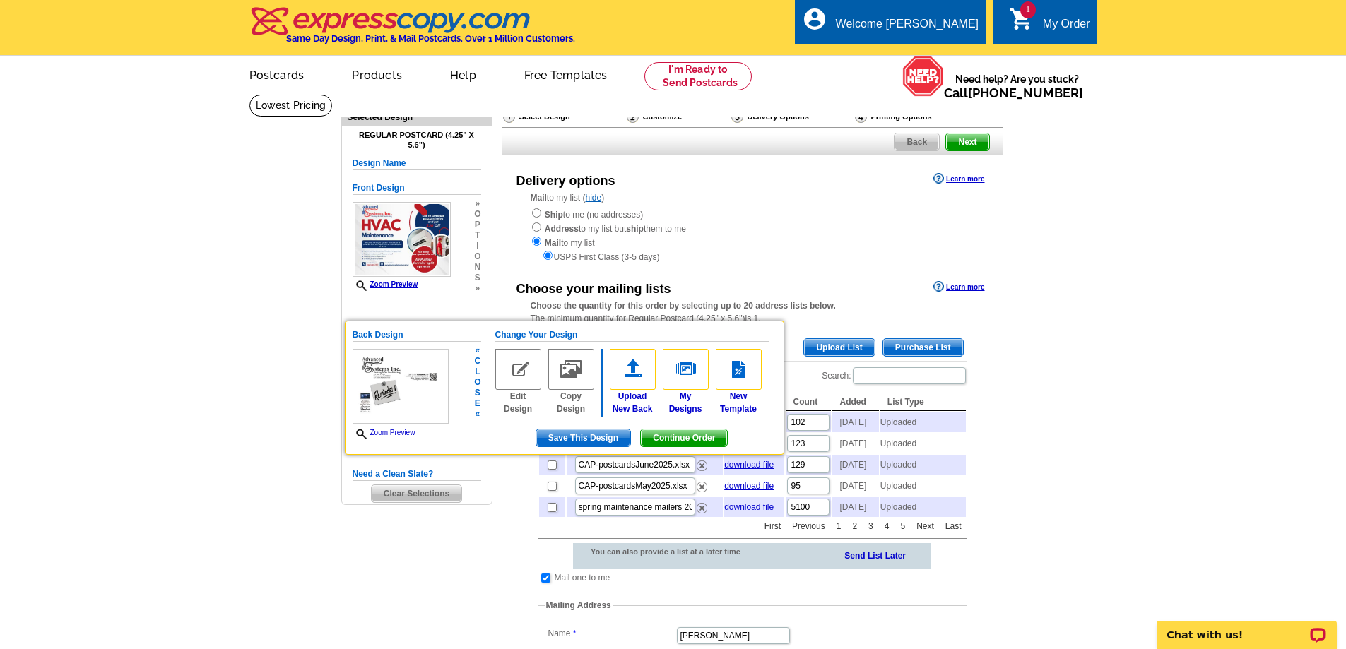
click at [522, 377] on img at bounding box center [518, 369] width 46 height 41
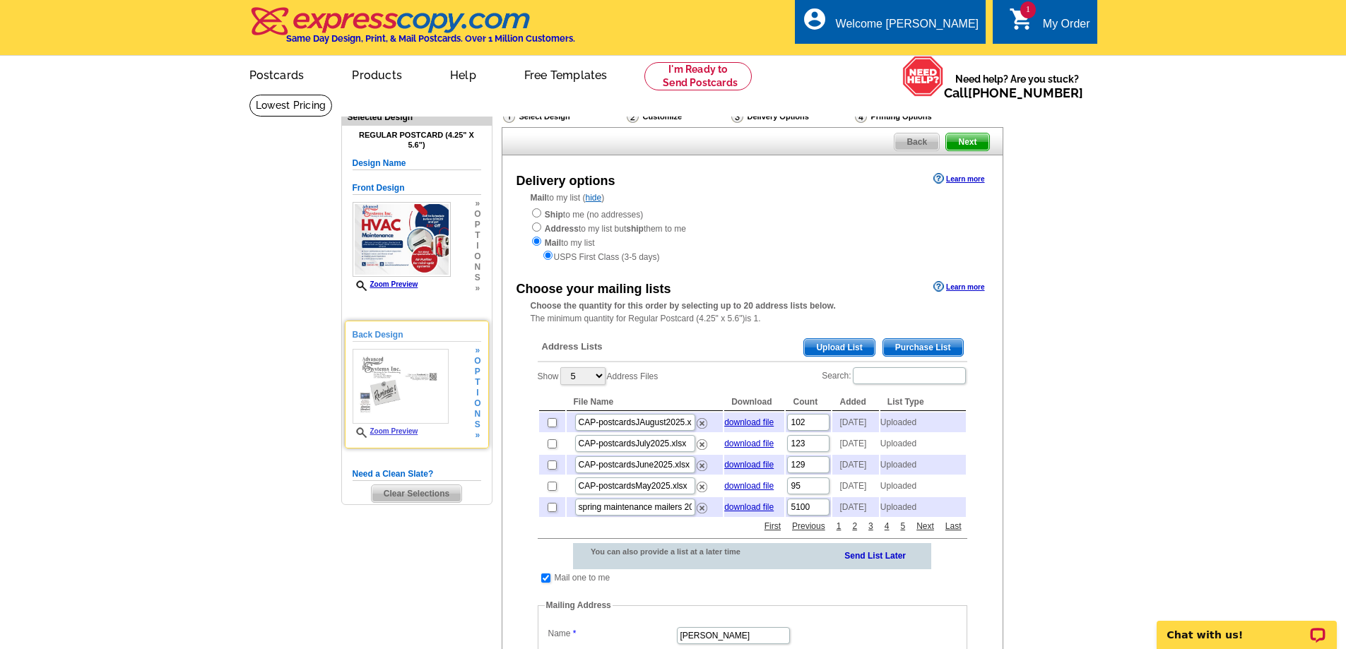
click at [477, 352] on span "»" at bounding box center [477, 351] width 6 height 11
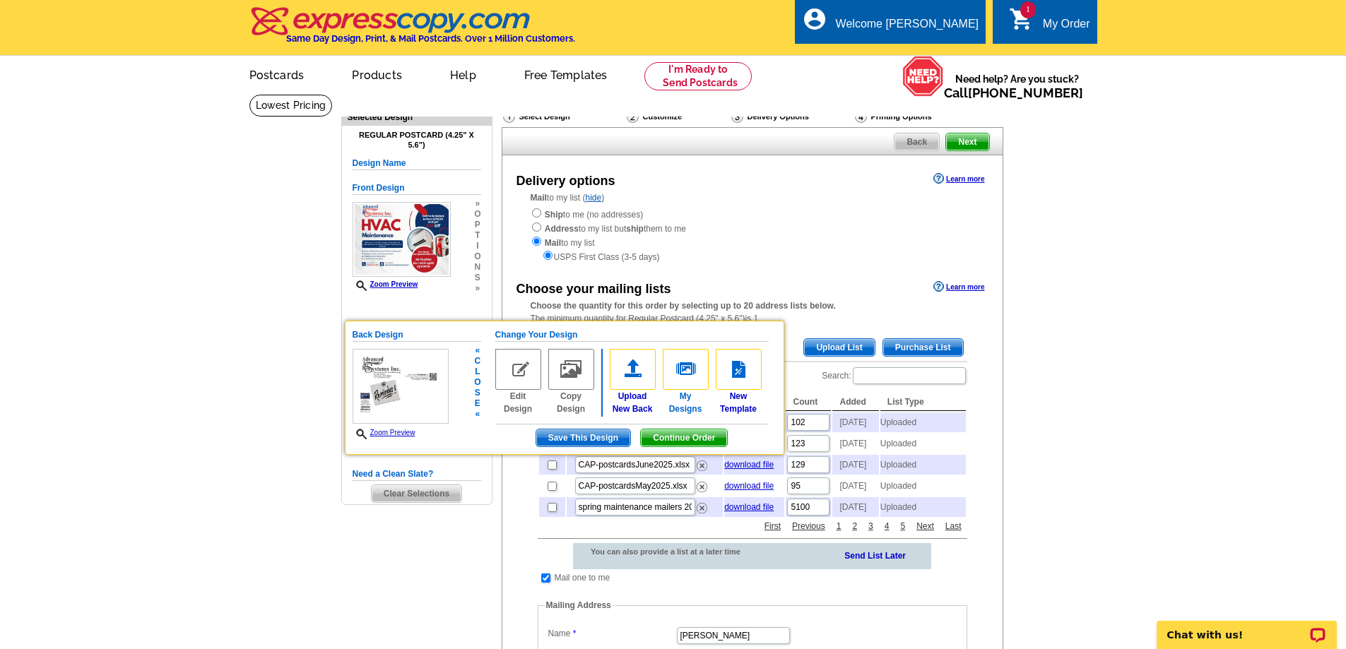
click at [686, 373] on img at bounding box center [686, 369] width 46 height 41
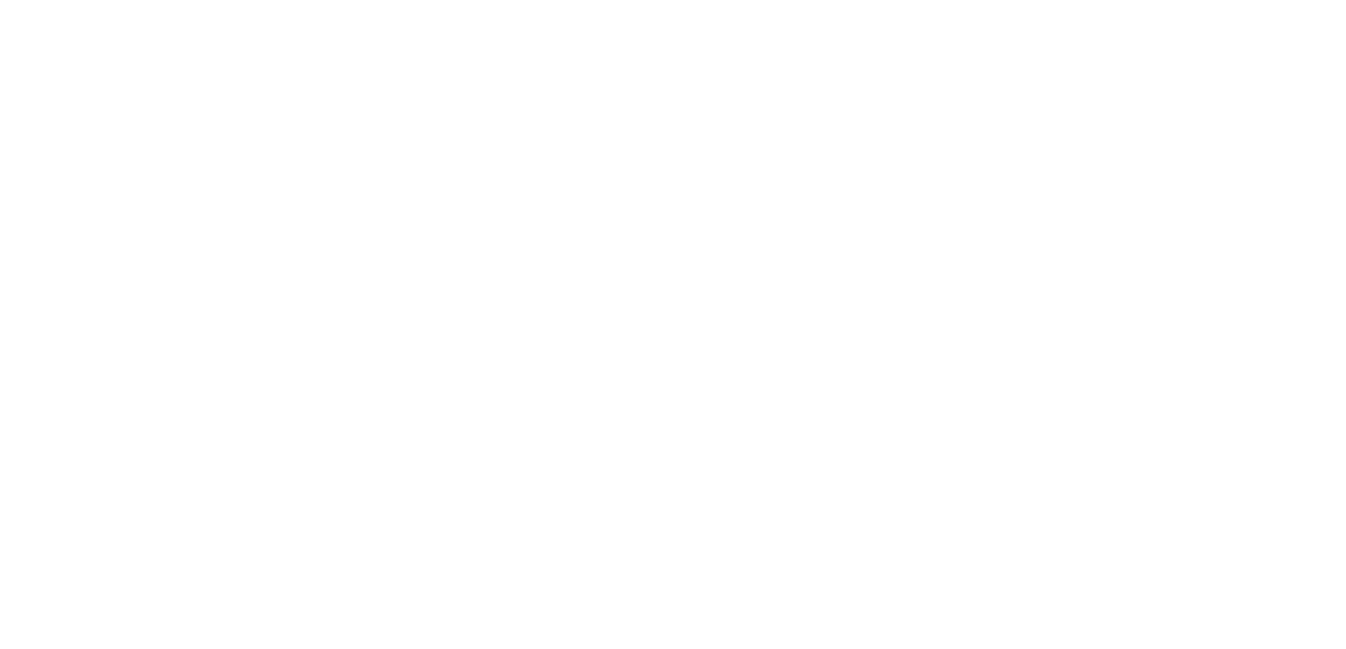
select select "1"
select select "back"
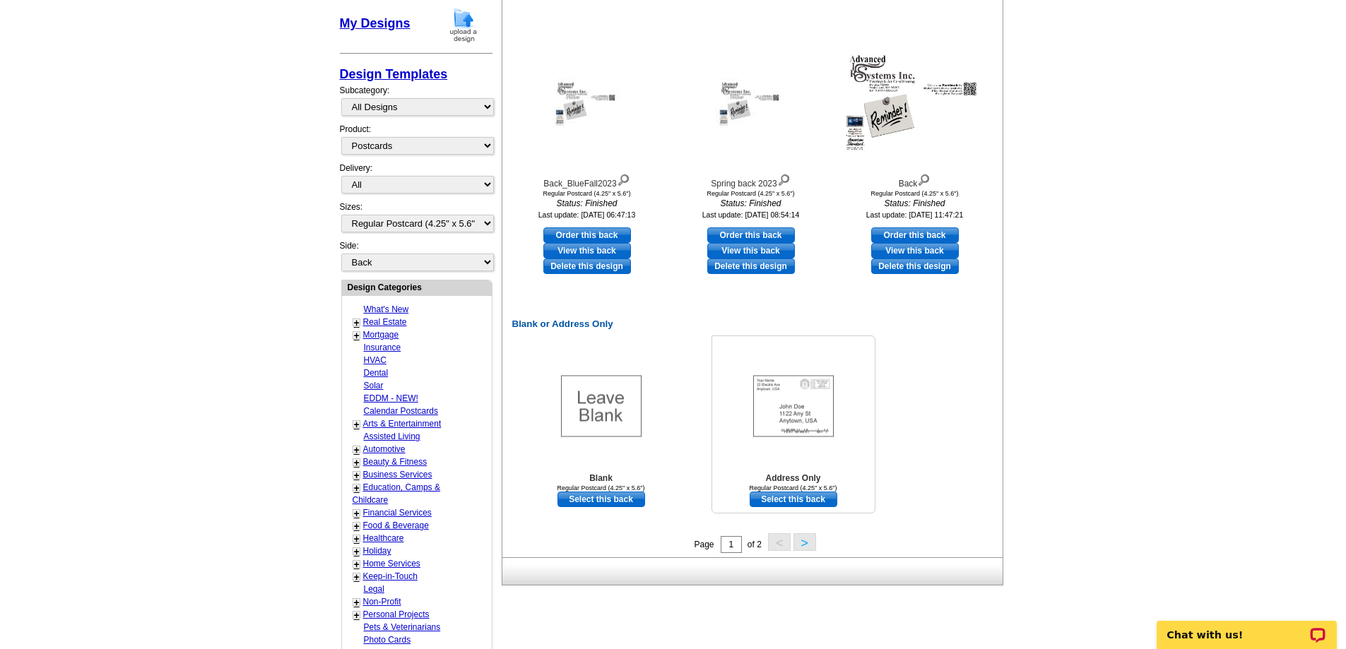
scroll to position [565, 0]
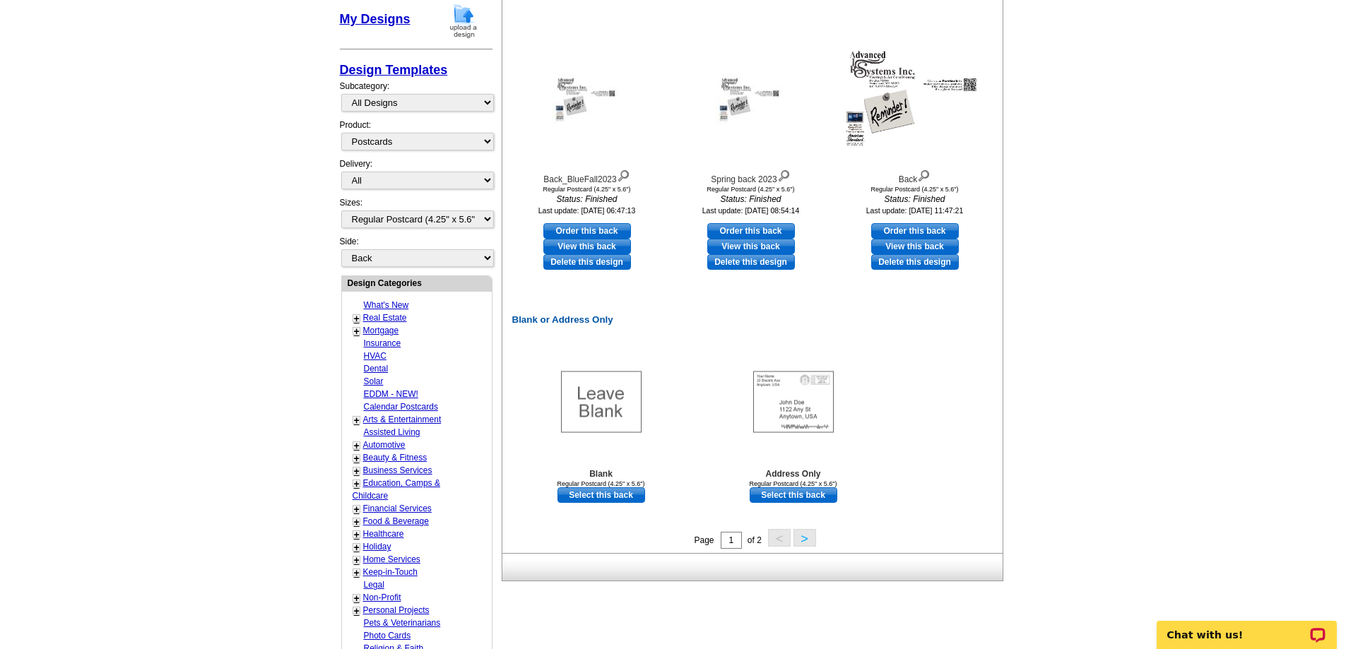
click at [813, 539] on button ">" at bounding box center [805, 538] width 23 height 18
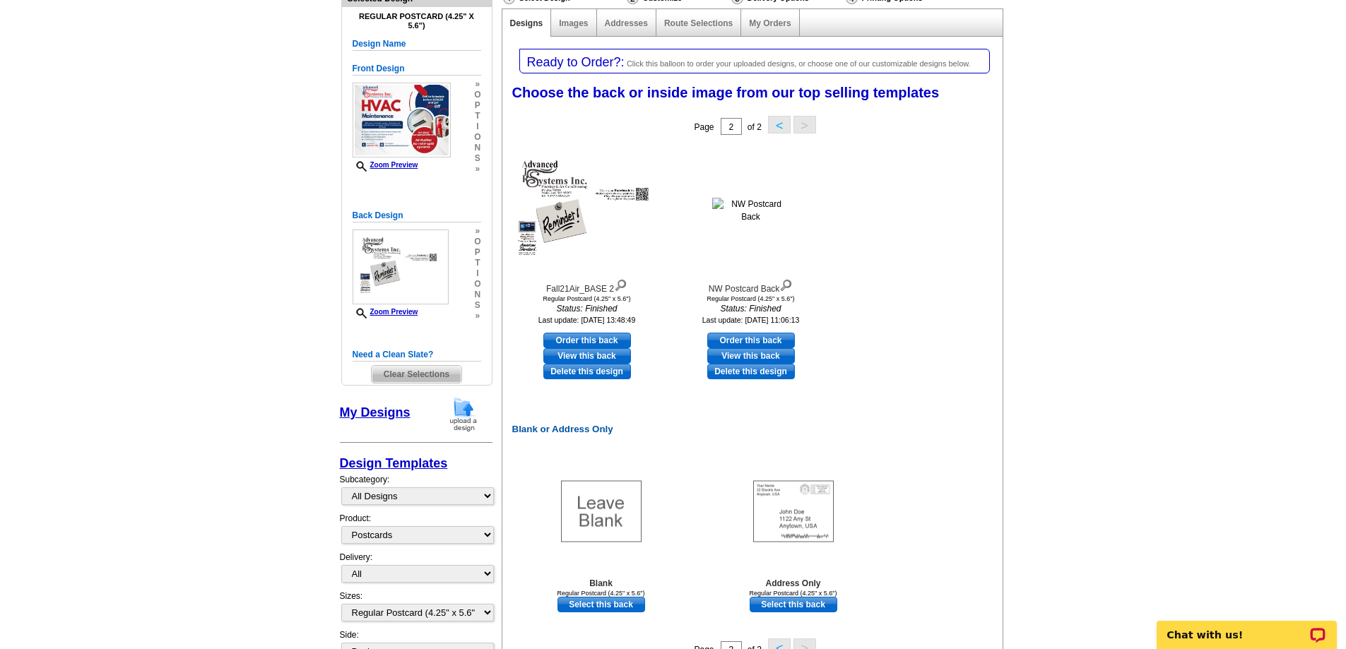
scroll to position [77, 0]
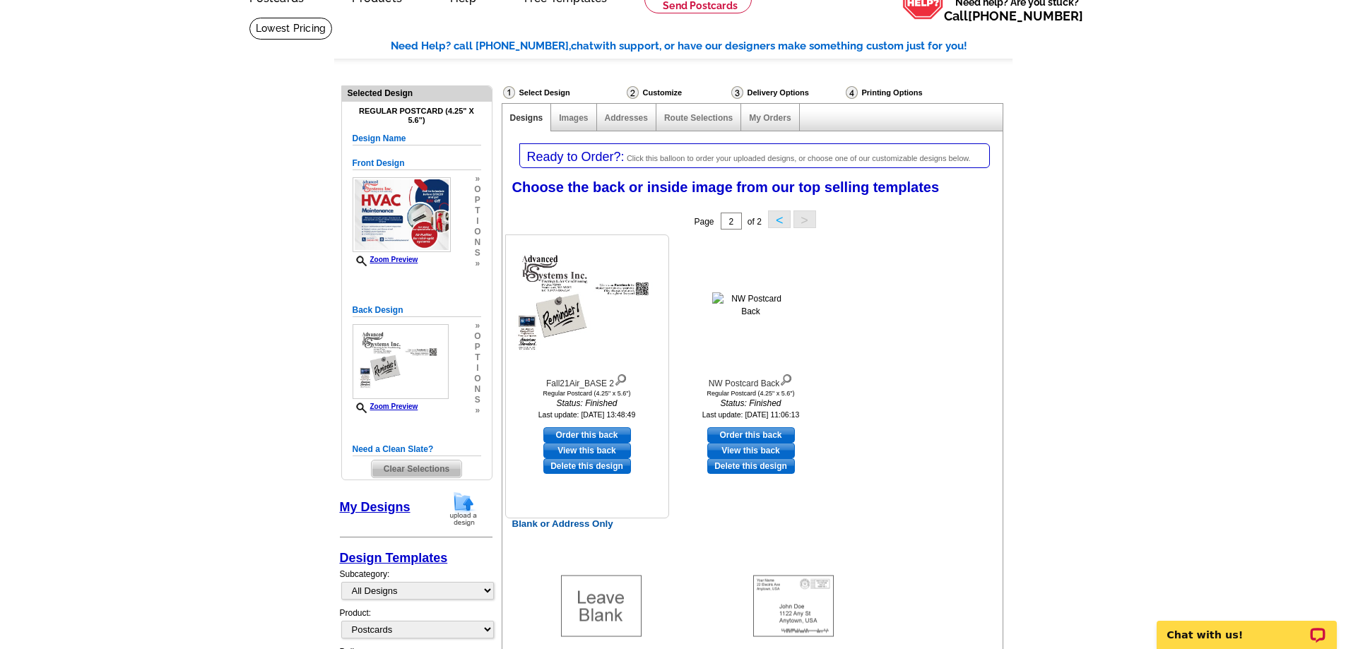
click at [578, 452] on link "View this back" at bounding box center [587, 451] width 88 height 16
click at [555, 466] on link "Delete this design" at bounding box center [587, 467] width 88 height 16
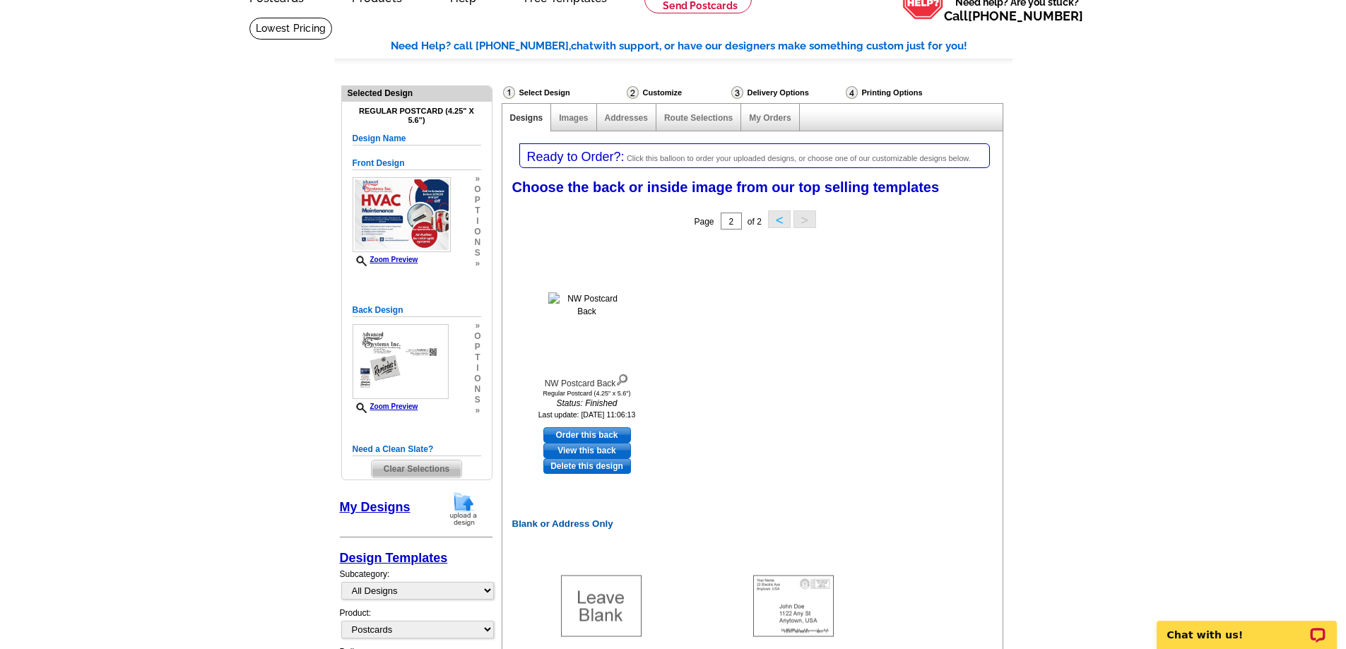
click at [575, 113] on div "Images" at bounding box center [573, 118] width 45 height 28
click at [572, 128] on div "Images" at bounding box center [573, 118] width 45 height 28
click at [572, 122] on link "Images" at bounding box center [573, 118] width 29 height 10
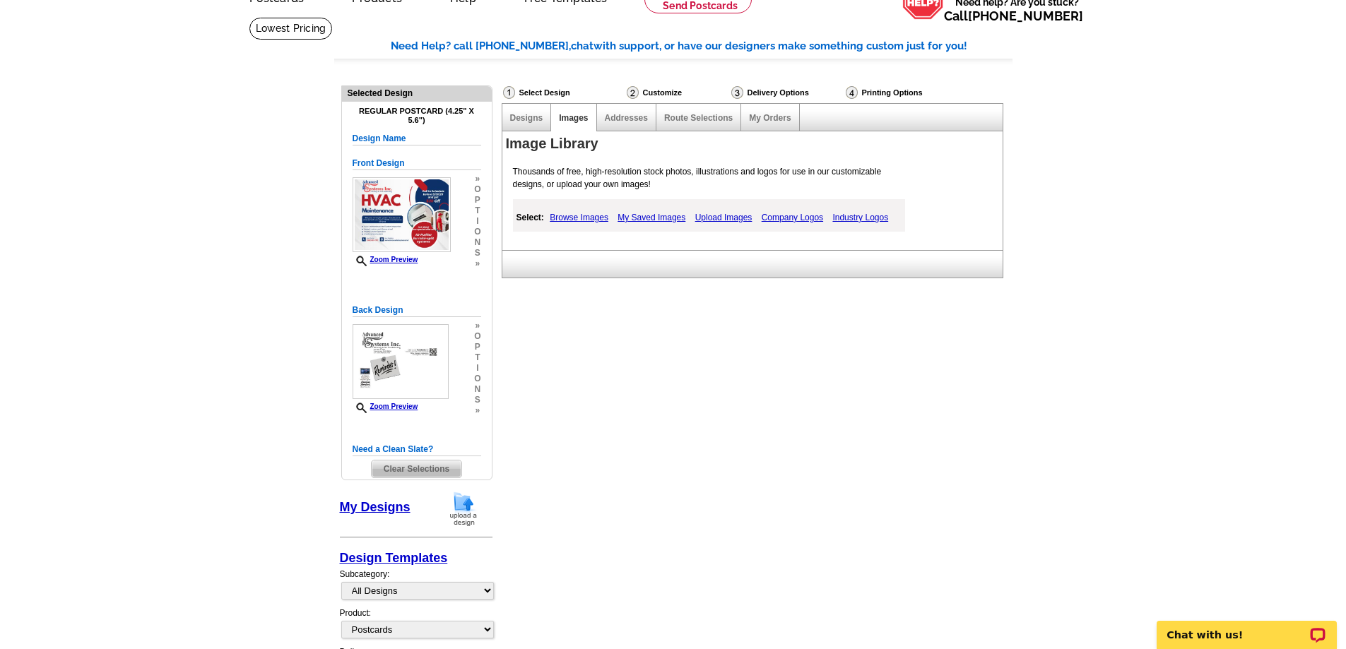
click at [650, 220] on link "My Saved Images" at bounding box center [651, 217] width 75 height 17
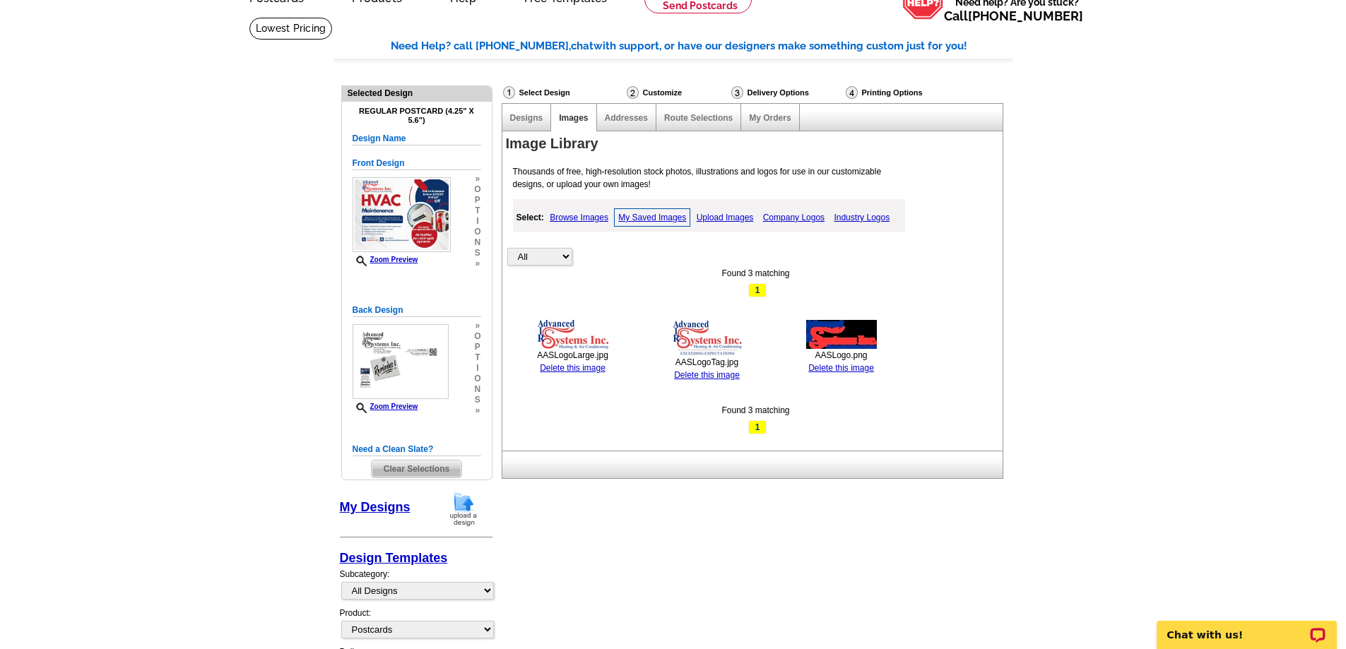
click at [577, 332] on img at bounding box center [573, 334] width 71 height 29
drag, startPoint x: 197, startPoint y: 340, endPoint x: 256, endPoint y: 337, distance: 58.7
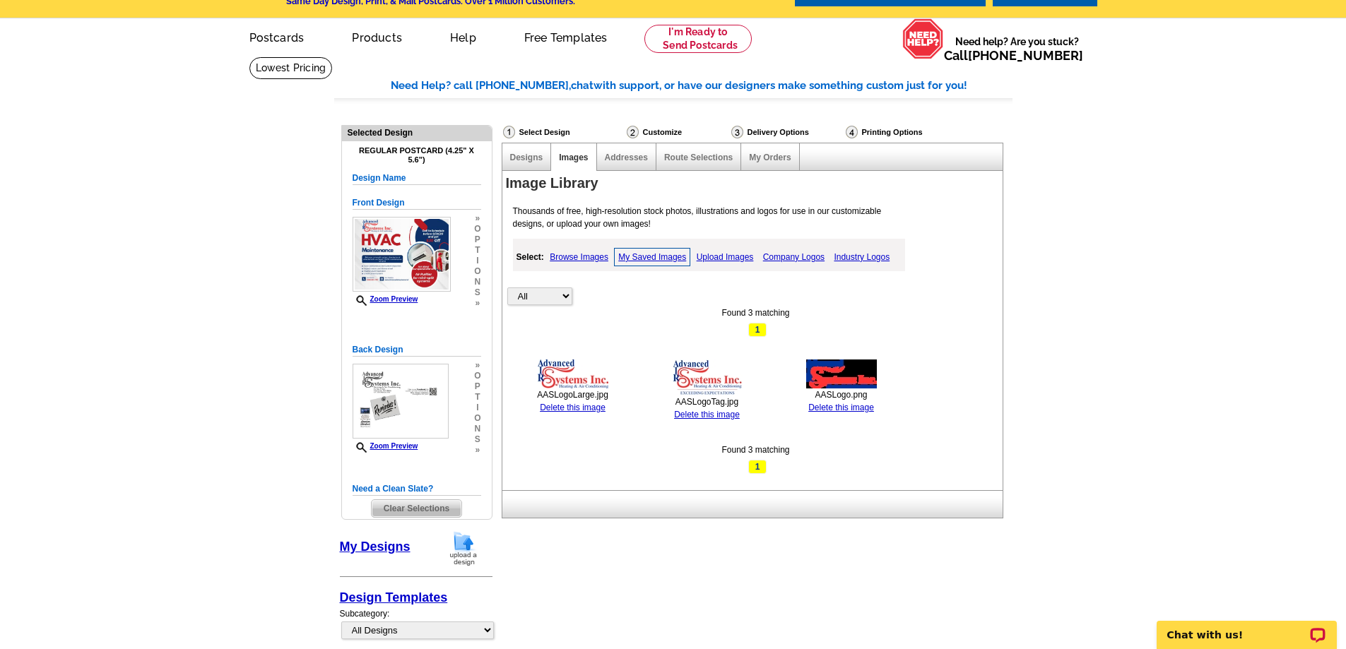
scroll to position [0, 0]
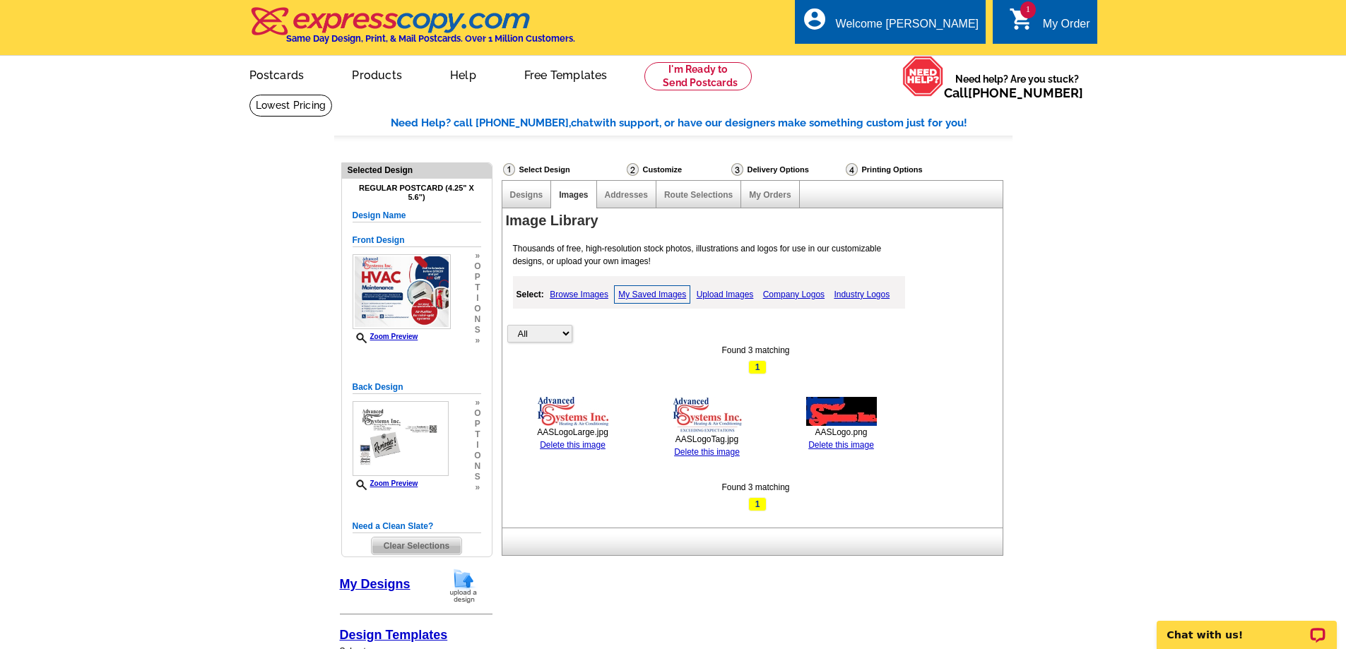
click at [1054, 10] on div "1 shopping_cart My Order" at bounding box center [1045, 21] width 104 height 45
click at [1027, 13] on span "1" at bounding box center [1028, 9] width 16 height 17
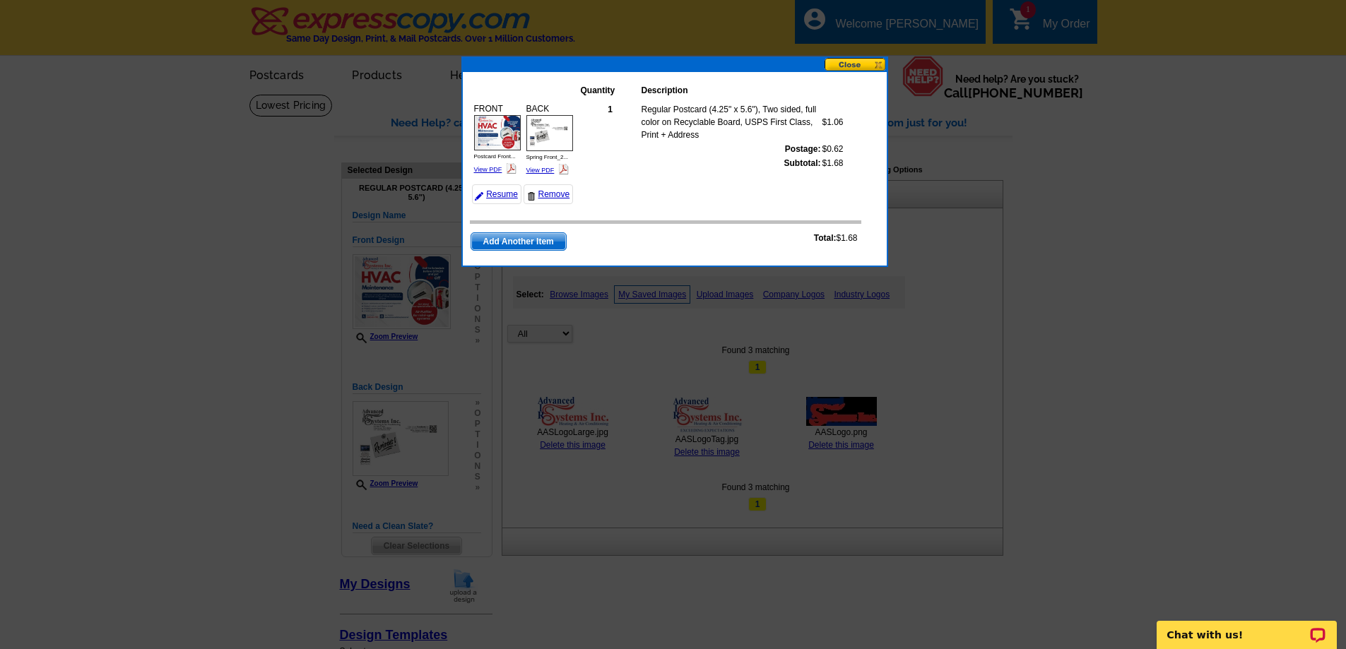
click at [863, 64] on button at bounding box center [856, 64] width 62 height 13
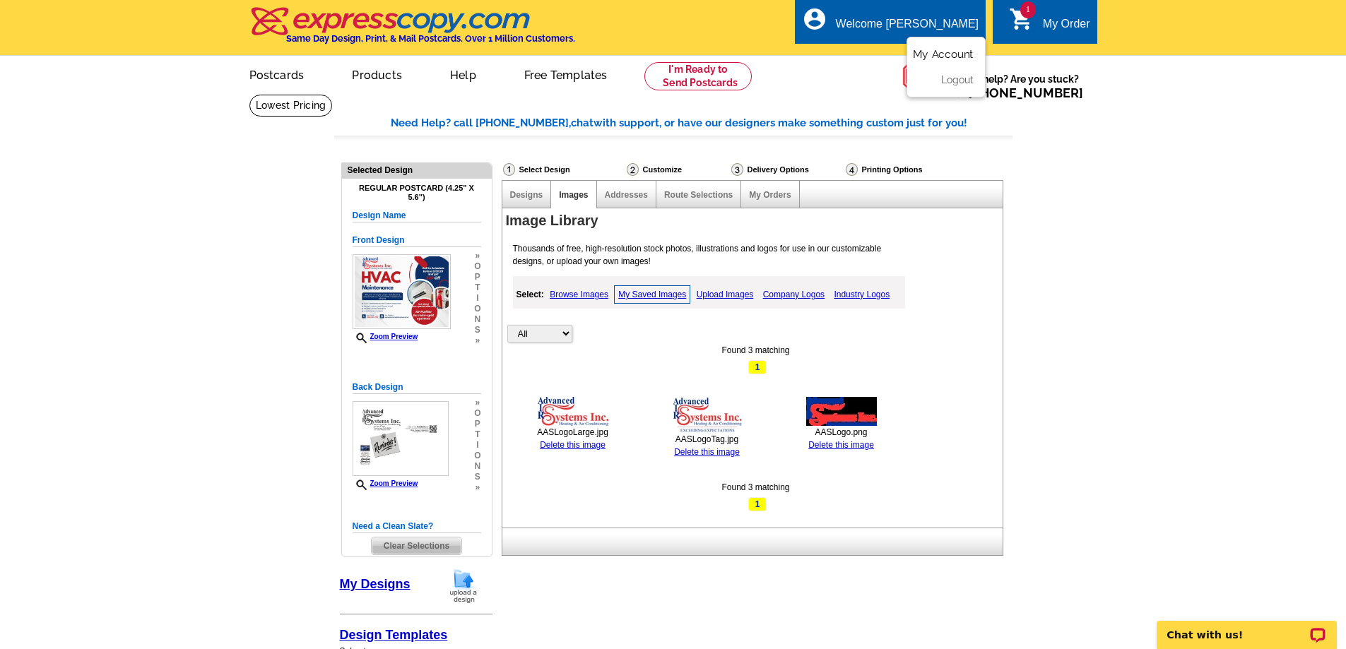
click at [945, 55] on link "My Account" at bounding box center [943, 54] width 61 height 13
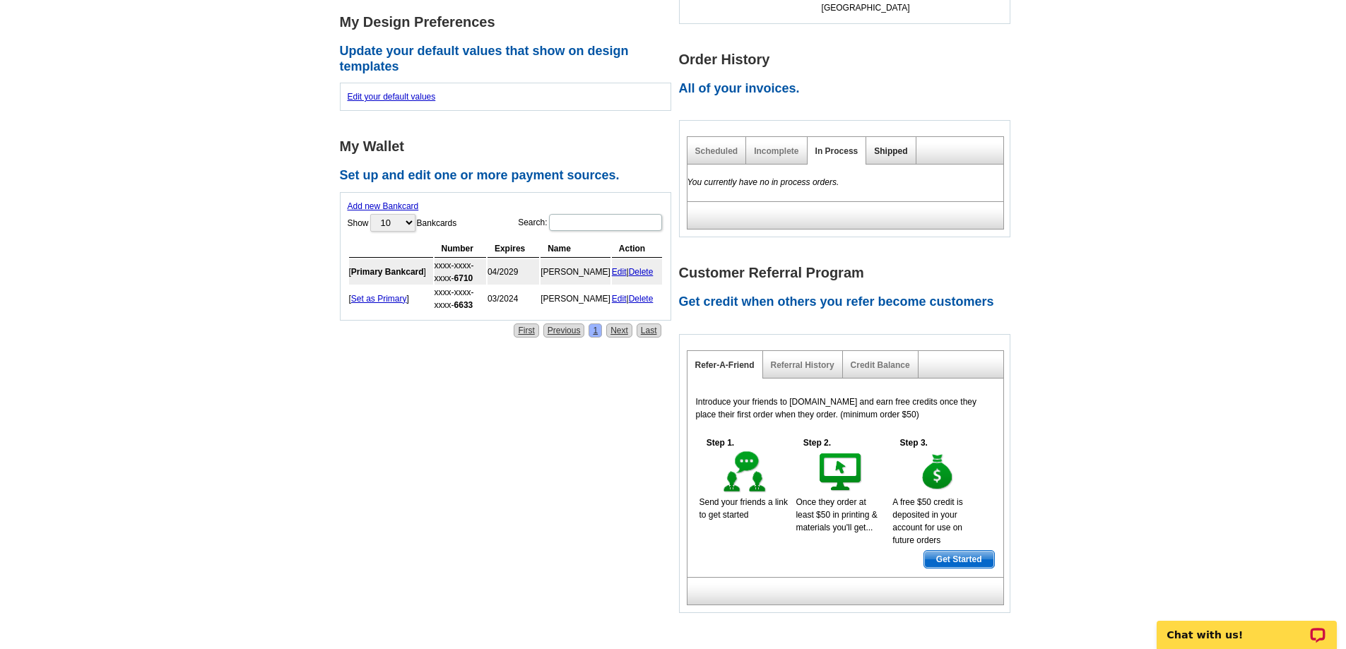
click at [889, 152] on link "Shipped" at bounding box center [890, 151] width 33 height 10
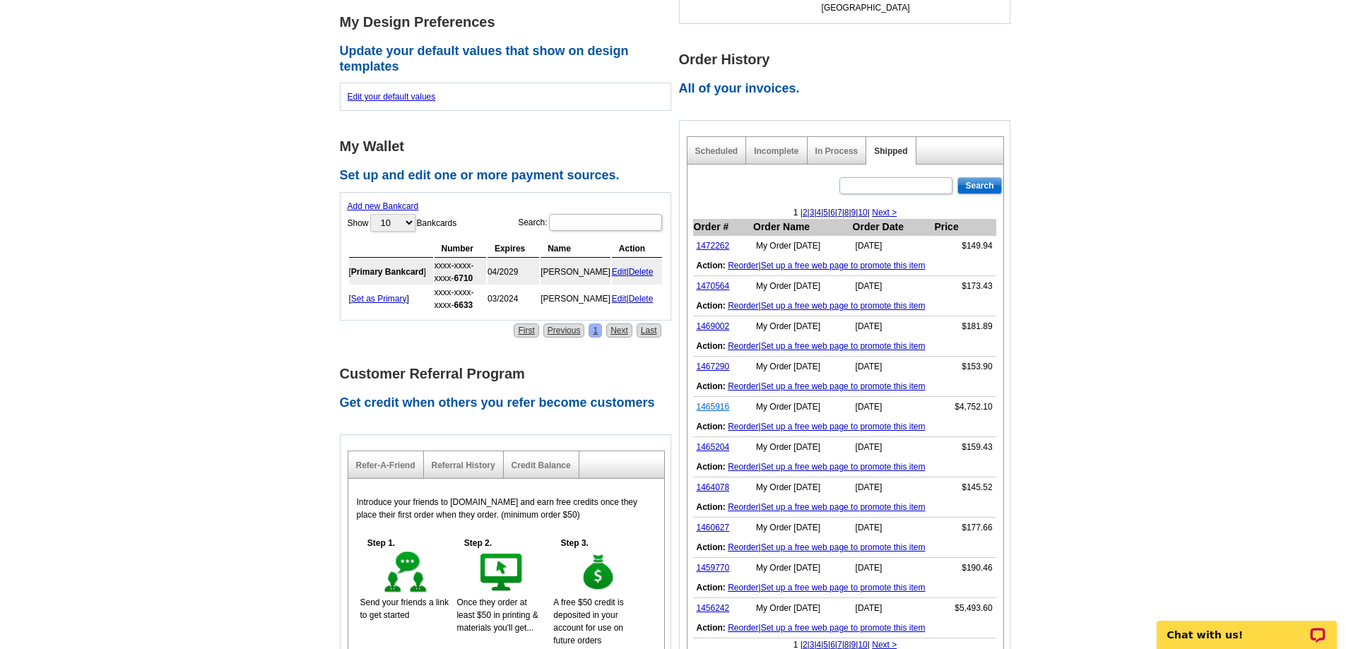
click at [716, 408] on link "1465916" at bounding box center [713, 407] width 33 height 10
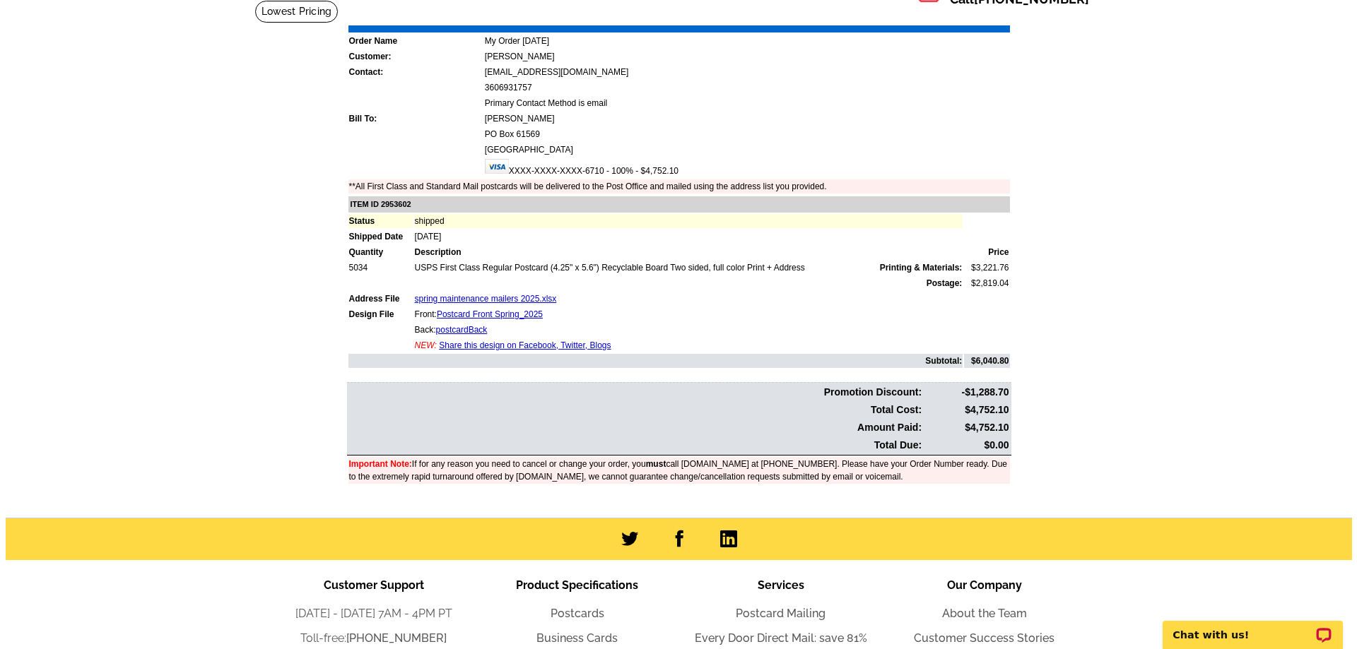
scroll to position [141, 0]
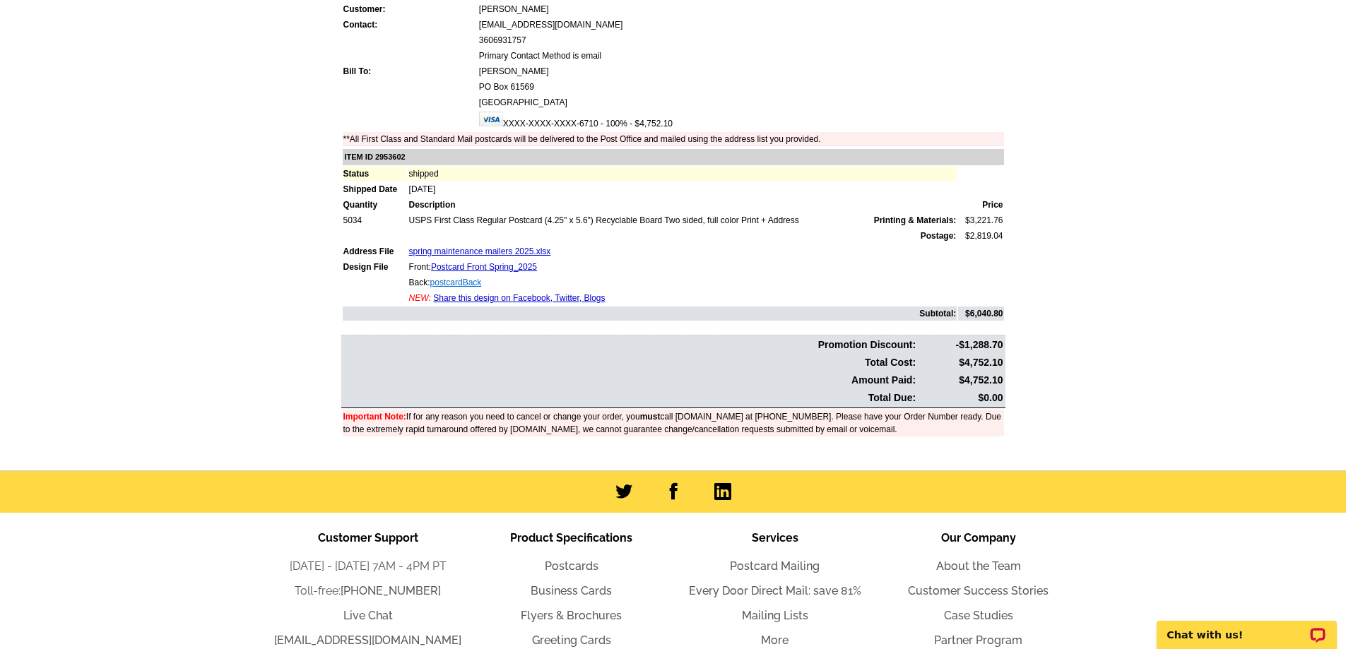
click at [450, 283] on link "postcardBack" at bounding box center [456, 283] width 52 height 10
